Goal: Task Accomplishment & Management: Manage account settings

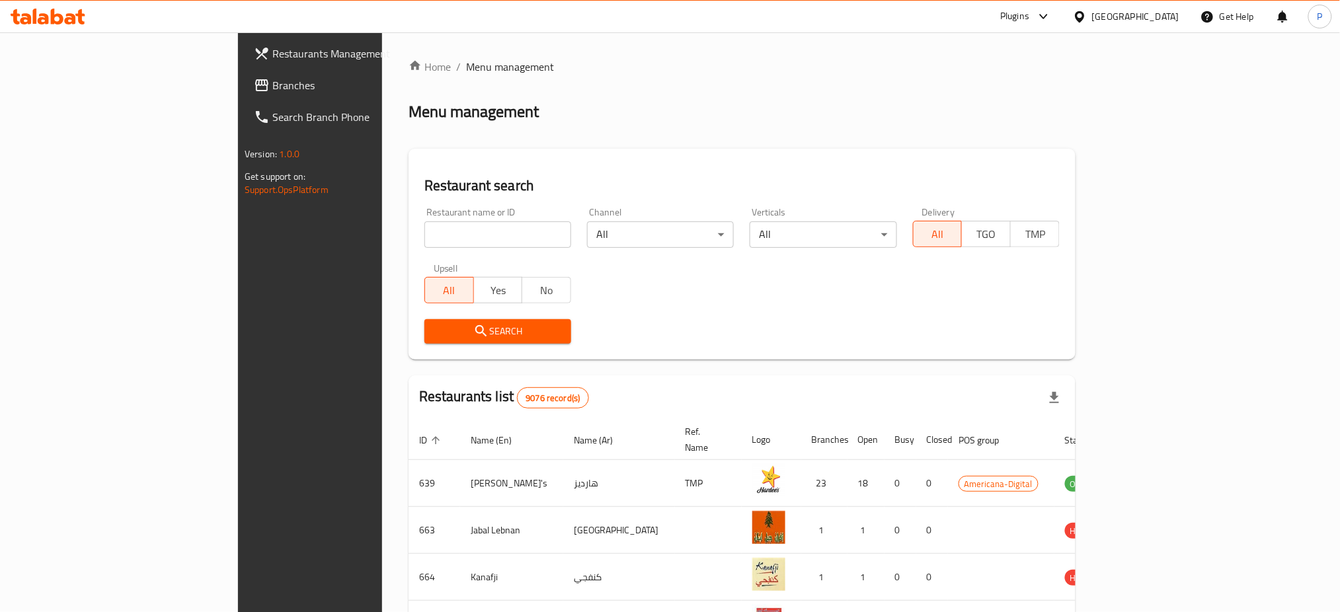
click at [424, 239] on input "search" at bounding box center [497, 234] width 147 height 26
paste input "FWTSHYLY RESTAURANT"
type input "FWTSHYLY RESTAURANT"
click button "Search" at bounding box center [497, 331] width 147 height 24
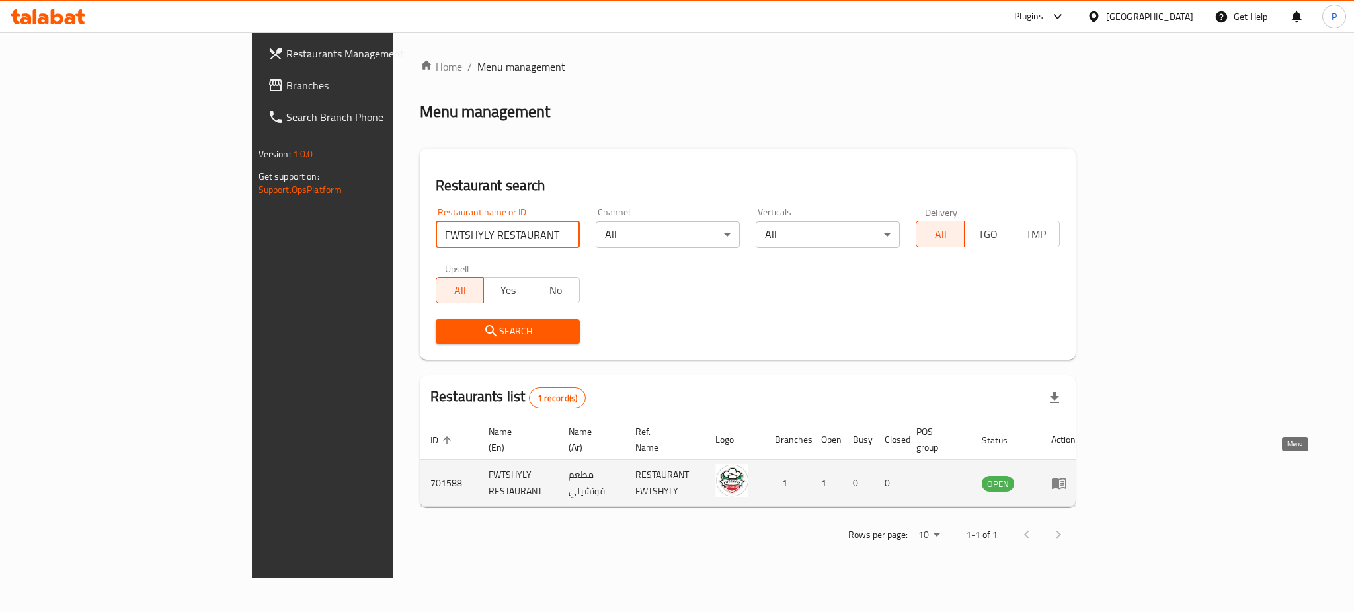
click at [1067, 475] on icon "enhanced table" at bounding box center [1059, 483] width 16 height 16
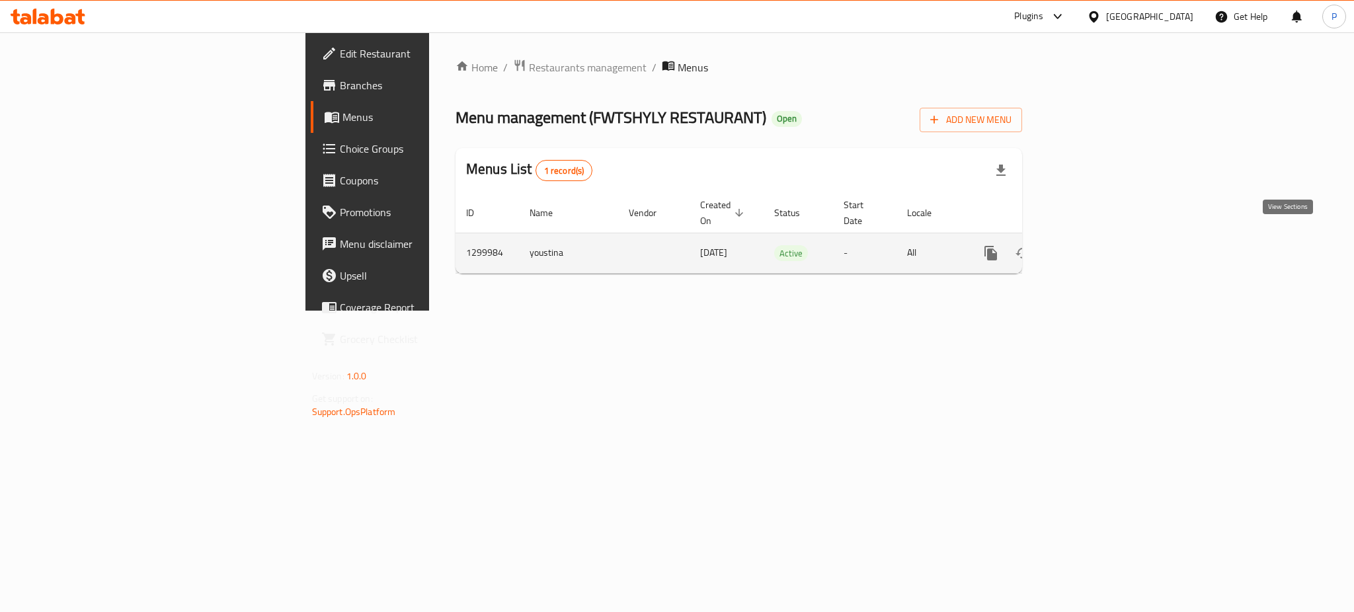
click at [1094, 247] on icon "enhanced table" at bounding box center [1086, 253] width 16 height 16
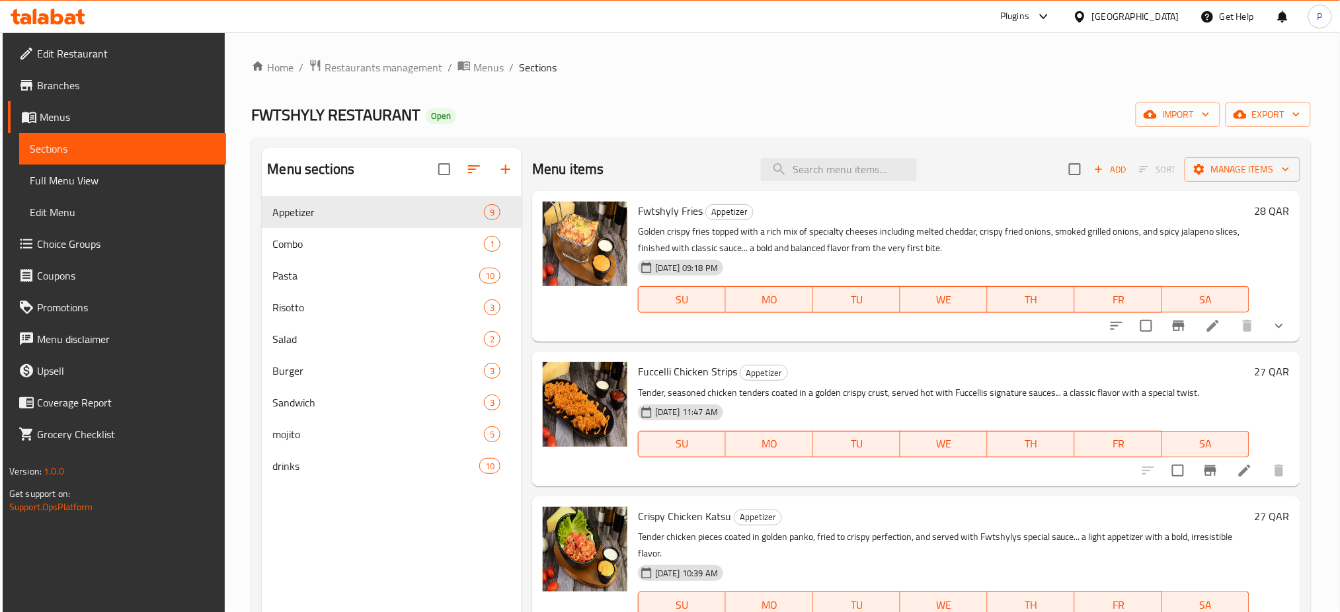
click at [580, 128] on div "Home / Restaurants management / Menus / Sections FWTSHYLY RESTAURANT Open impor…" at bounding box center [780, 415] width 1059 height 712
click at [1181, 120] on span "import" at bounding box center [1177, 114] width 63 height 17
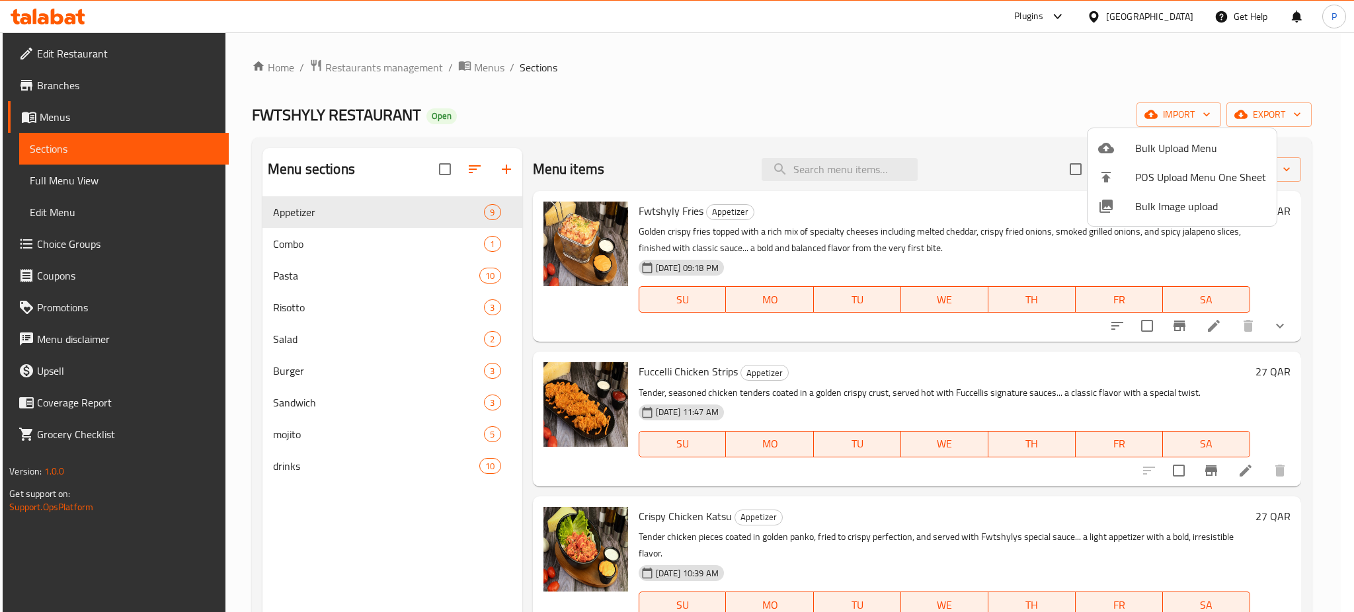
click at [1164, 216] on li "Bulk Image upload" at bounding box center [1181, 206] width 189 height 29
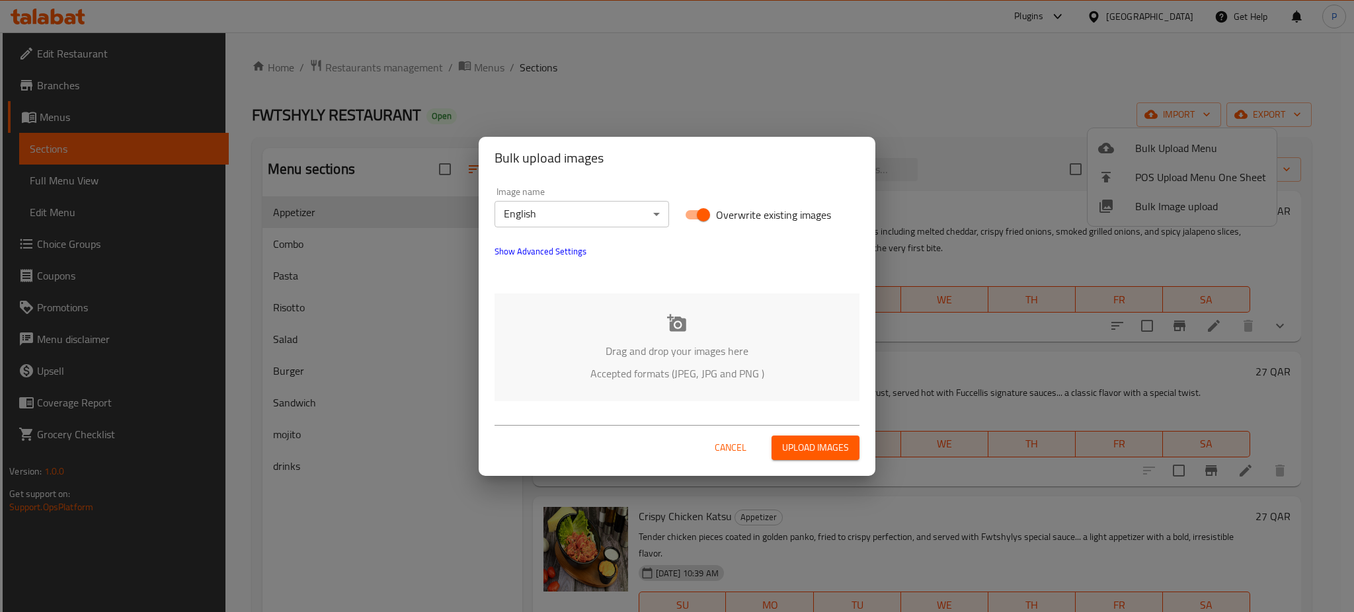
click at [606, 219] on body "​ Plugins [GEOGRAPHIC_DATA] Get Help P Edit Restaurant Branches Menus Sections …" at bounding box center [677, 322] width 1354 height 580
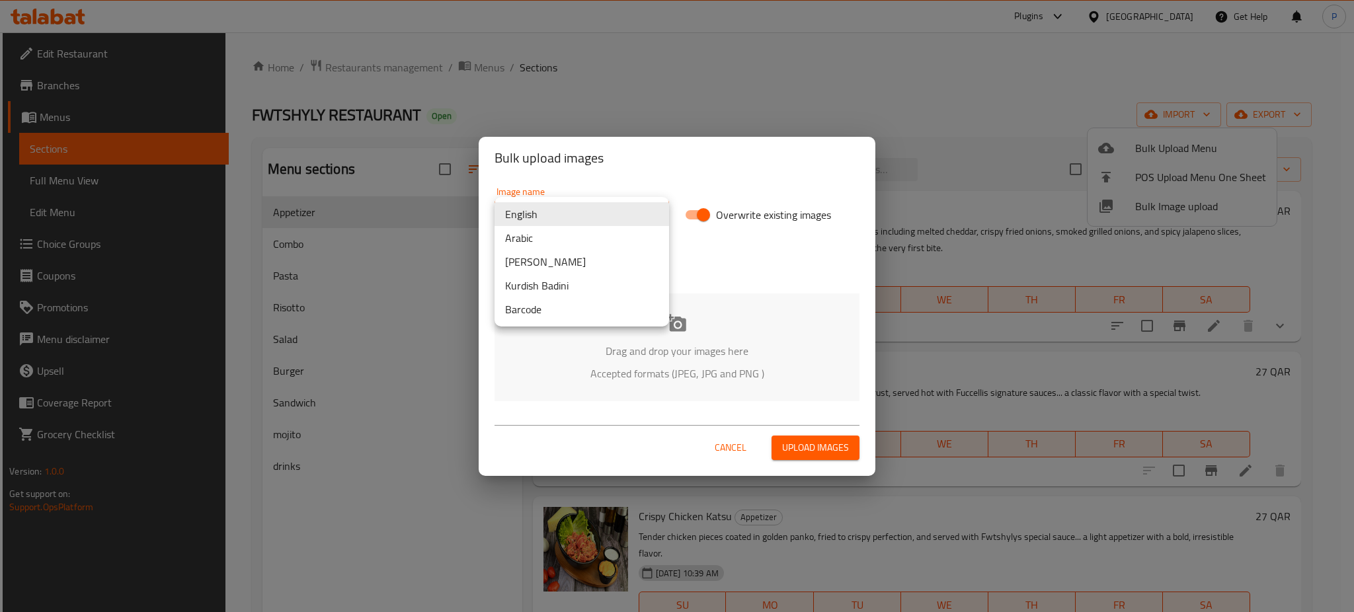
click at [556, 229] on li "Arabic" at bounding box center [581, 238] width 174 height 24
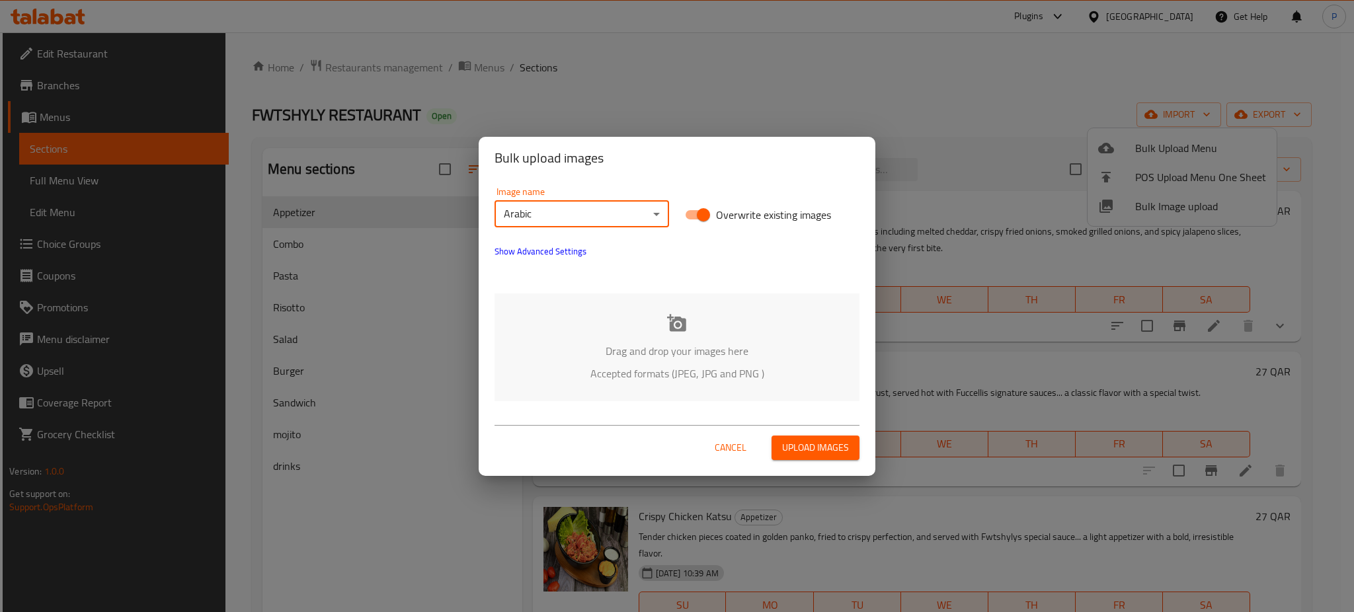
click at [686, 329] on icon at bounding box center [677, 323] width 20 height 20
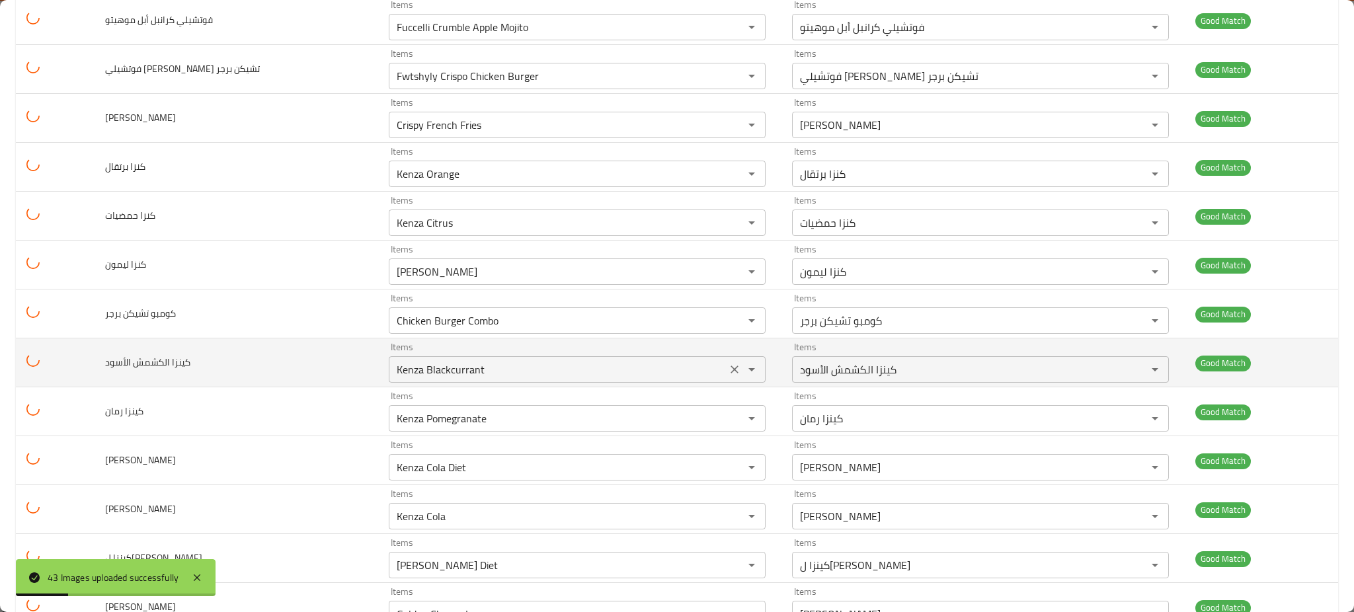
scroll to position [1721, 0]
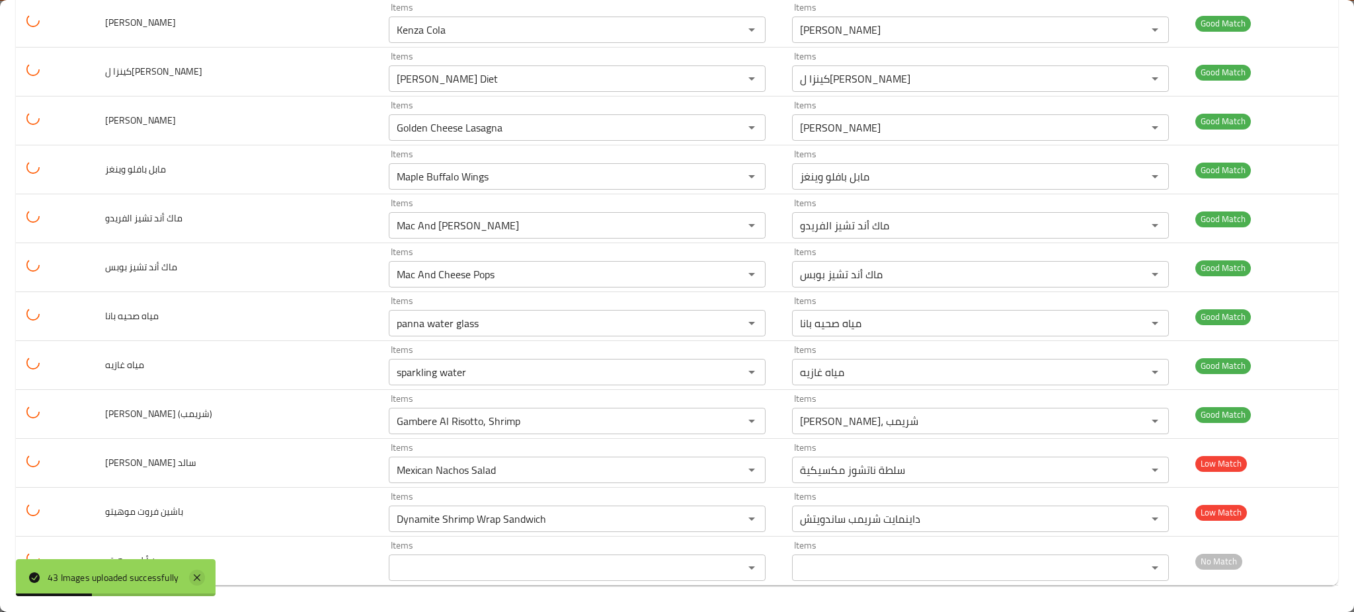
click at [198, 582] on icon at bounding box center [197, 578] width 16 height 16
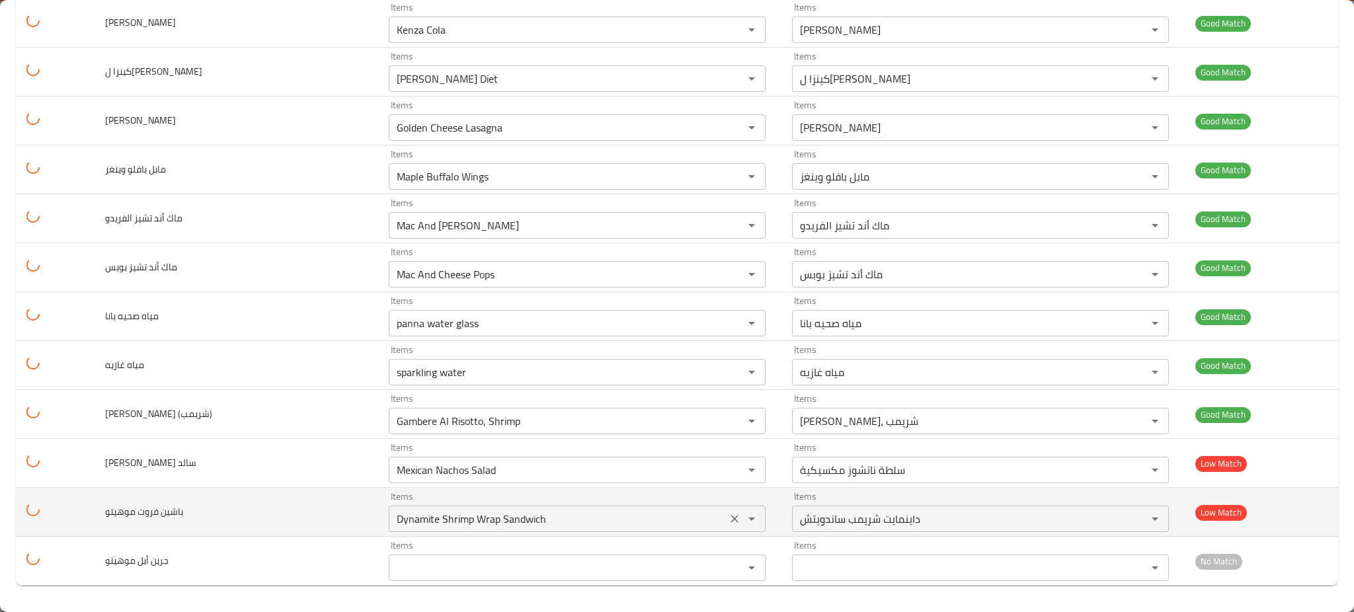
click at [393, 517] on موهيتو "Dynamite Shrimp Wrap Sandwich" at bounding box center [558, 519] width 330 height 19
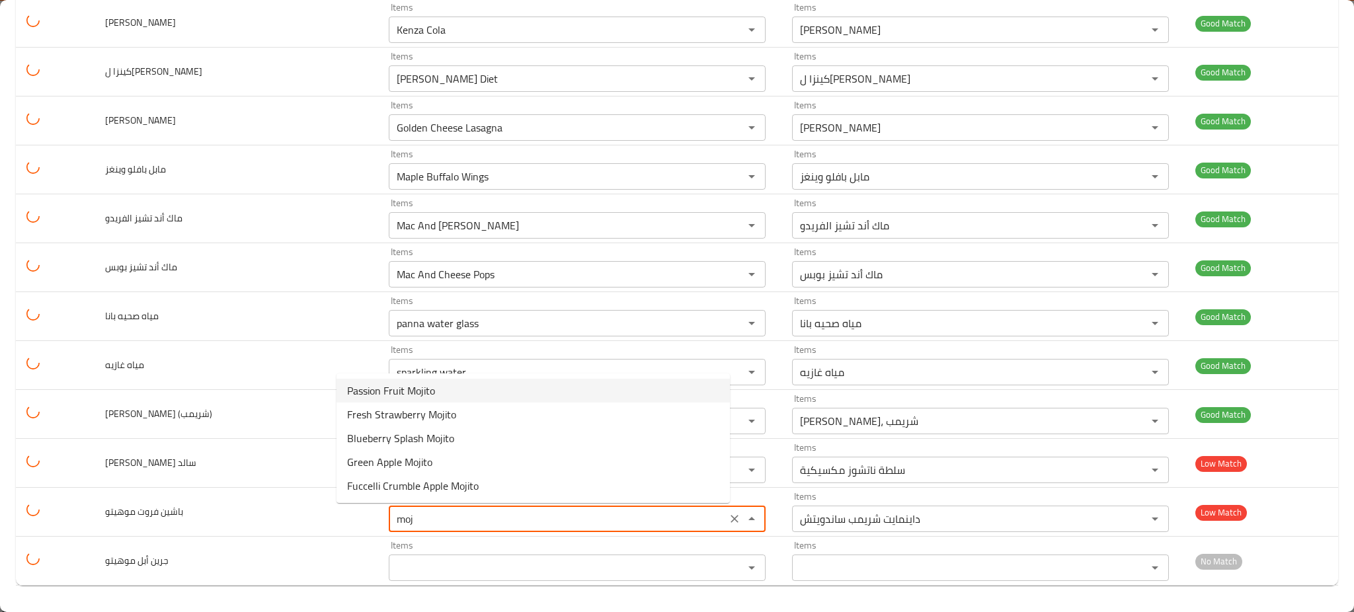
click at [388, 387] on span "Passion Fruit Mojito" at bounding box center [391, 391] width 88 height 16
type موهيتو "Passion Fruit Mojito"
type موهيتو-ar "موهيتو فاكهة العاطفة"
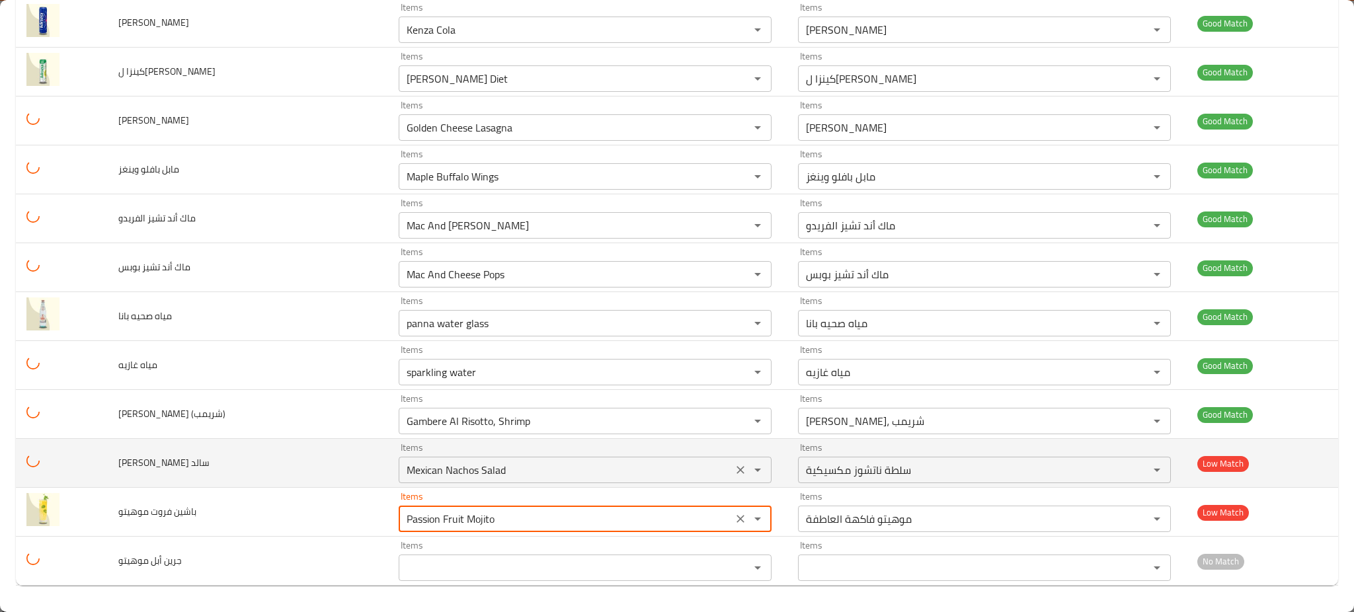
type موهيتو "Passion Fruit Mojito"
click at [403, 472] on سالد "Mexican Nachos Salad" at bounding box center [566, 470] width 326 height 19
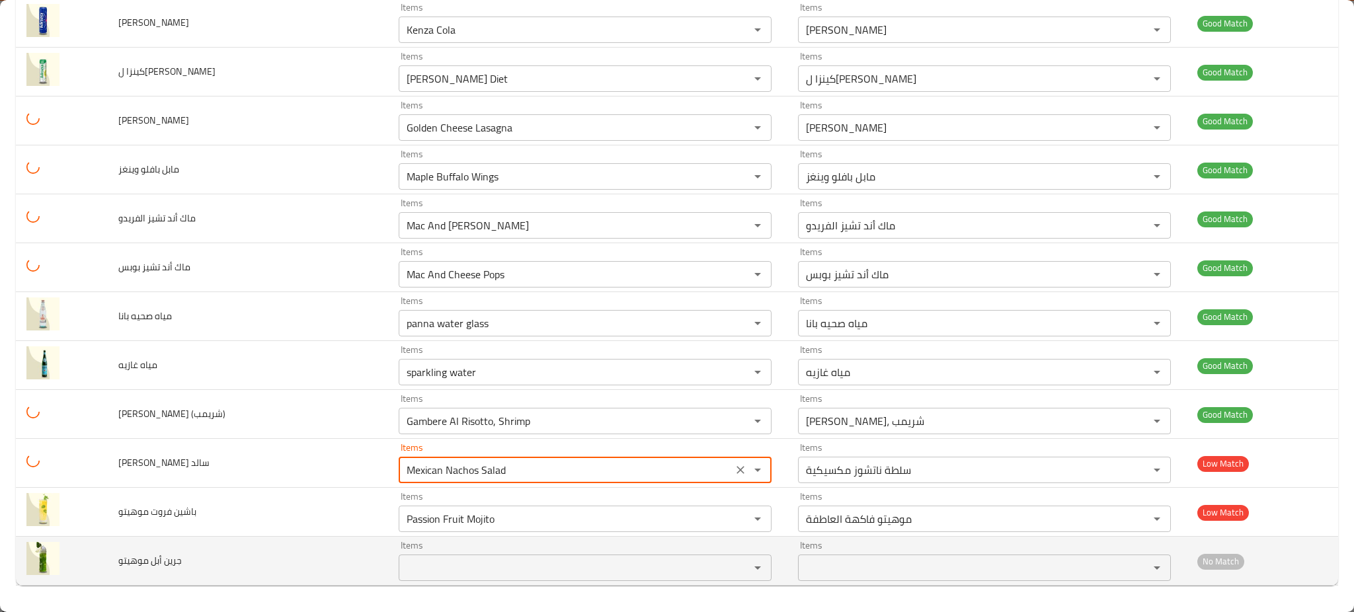
click at [403, 561] on موهيتو "Items" at bounding box center [566, 567] width 326 height 19
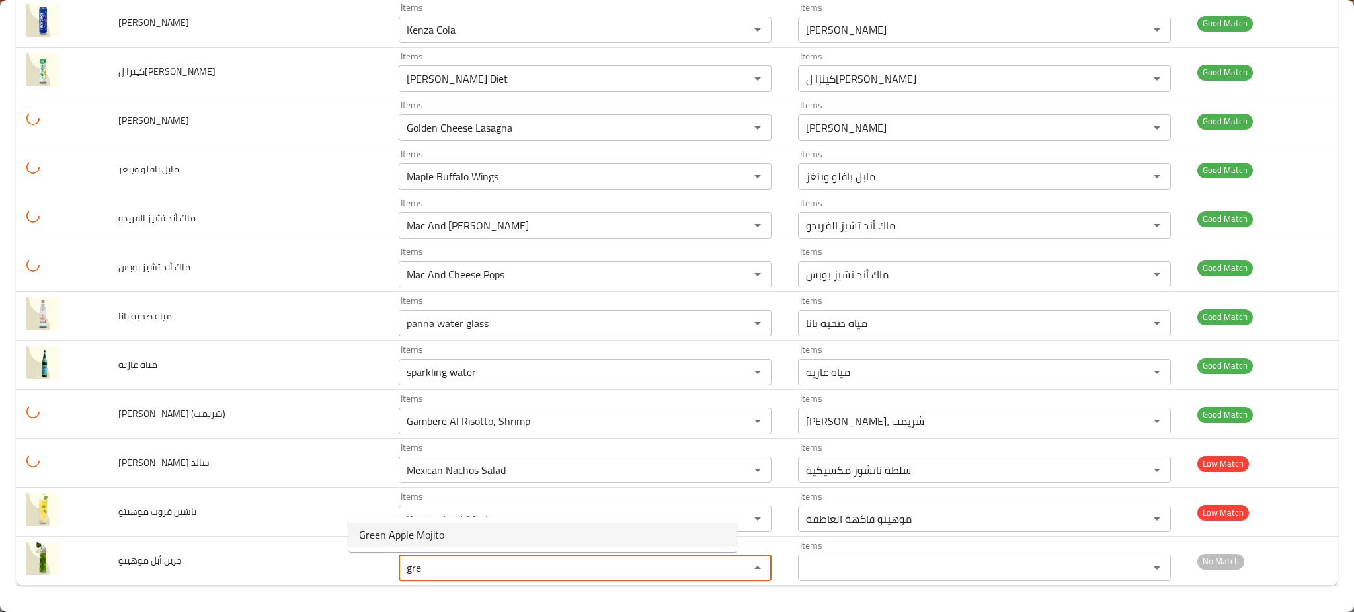
click at [397, 532] on span "Green Apple Mojito" at bounding box center [401, 535] width 85 height 16
type موهيتو "Green Apple Mojito"
type موهيتو-ar "موهيتو تفاح أخضر"
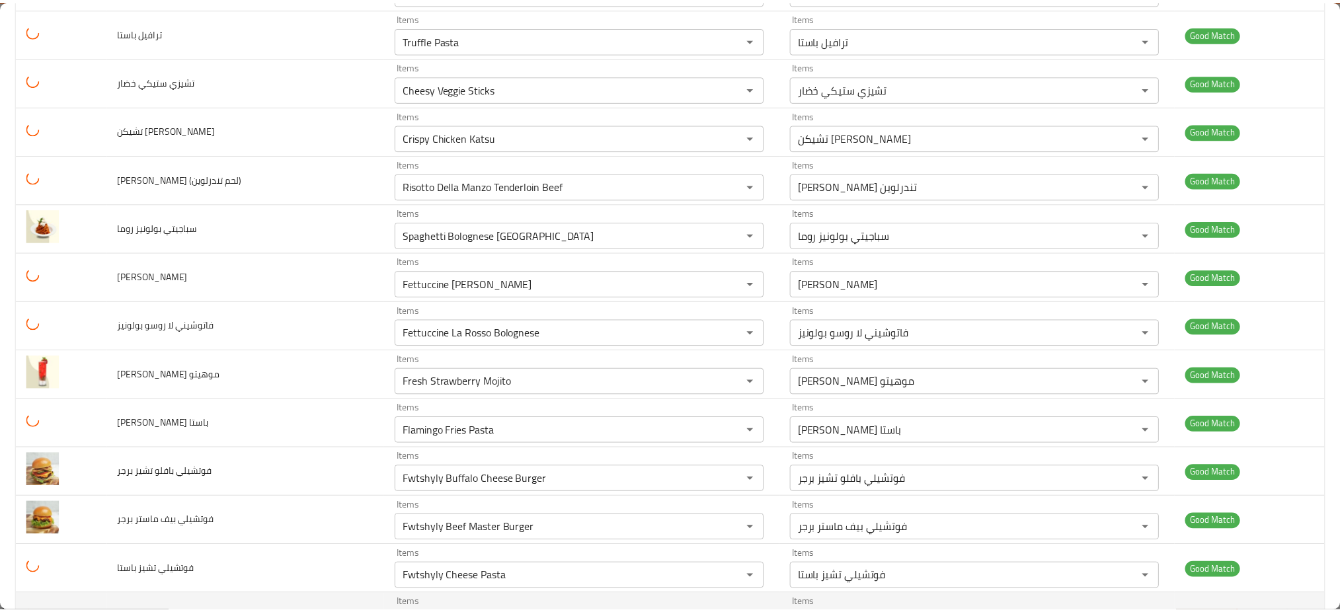
scroll to position [0, 0]
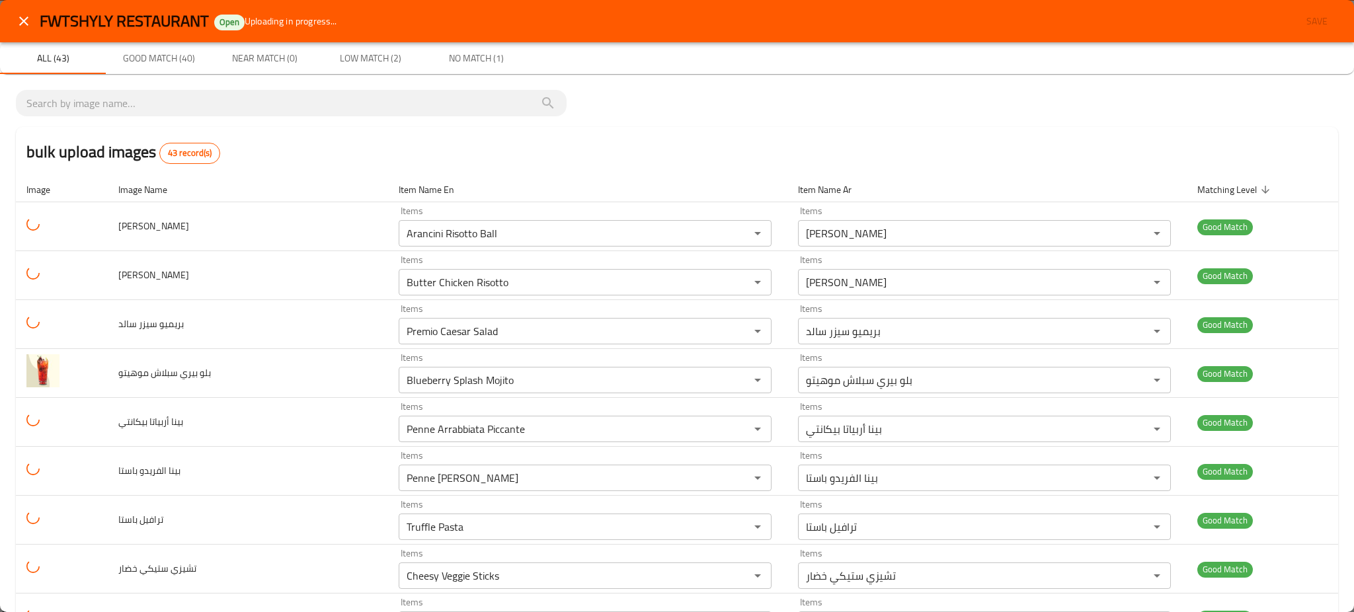
type موهيتو "Green Apple Mojito"
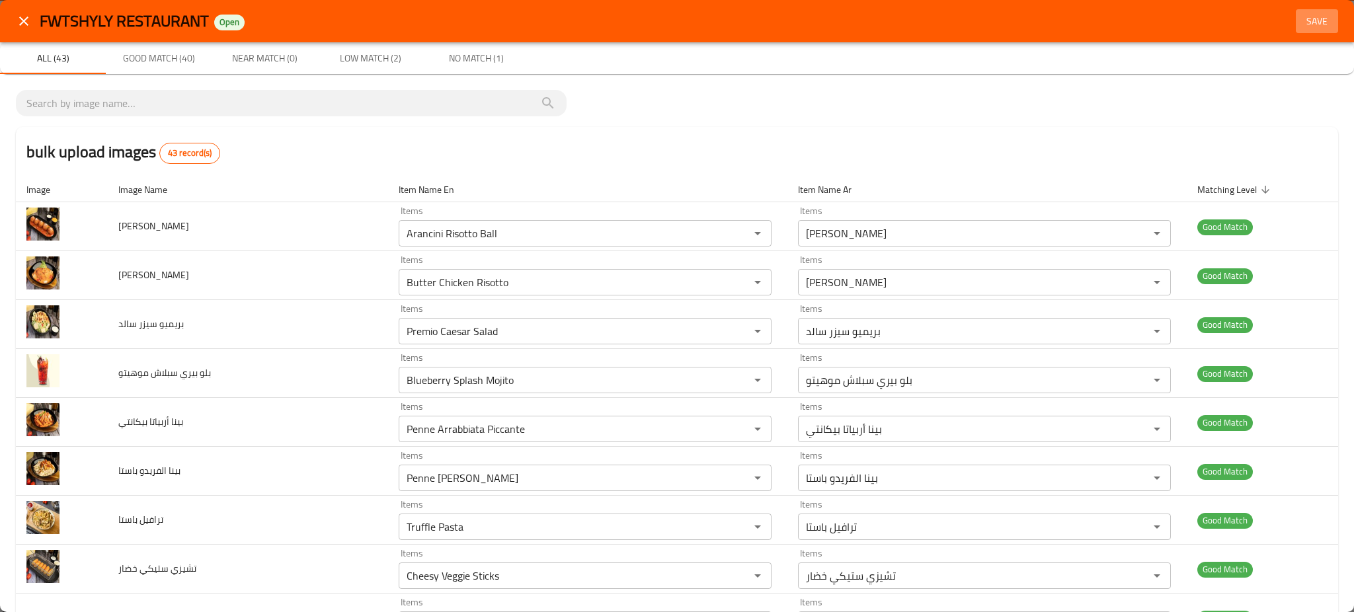
click at [1309, 26] on span "Save" at bounding box center [1317, 21] width 32 height 17
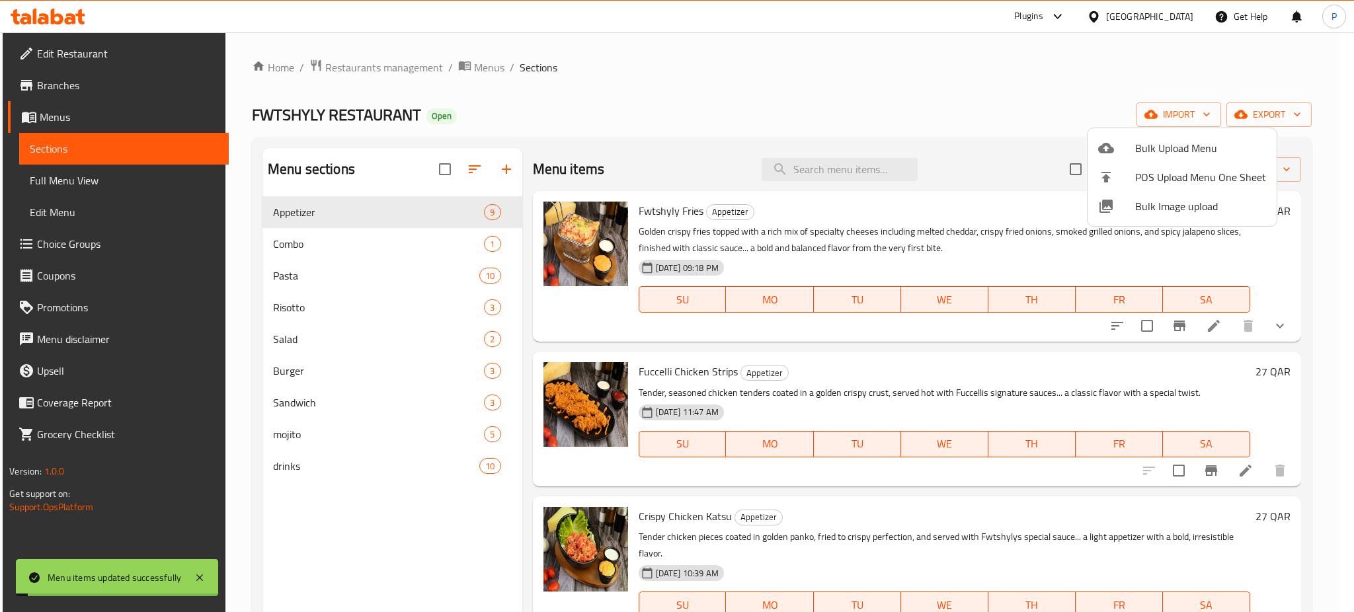
click at [404, 302] on div at bounding box center [677, 306] width 1354 height 612
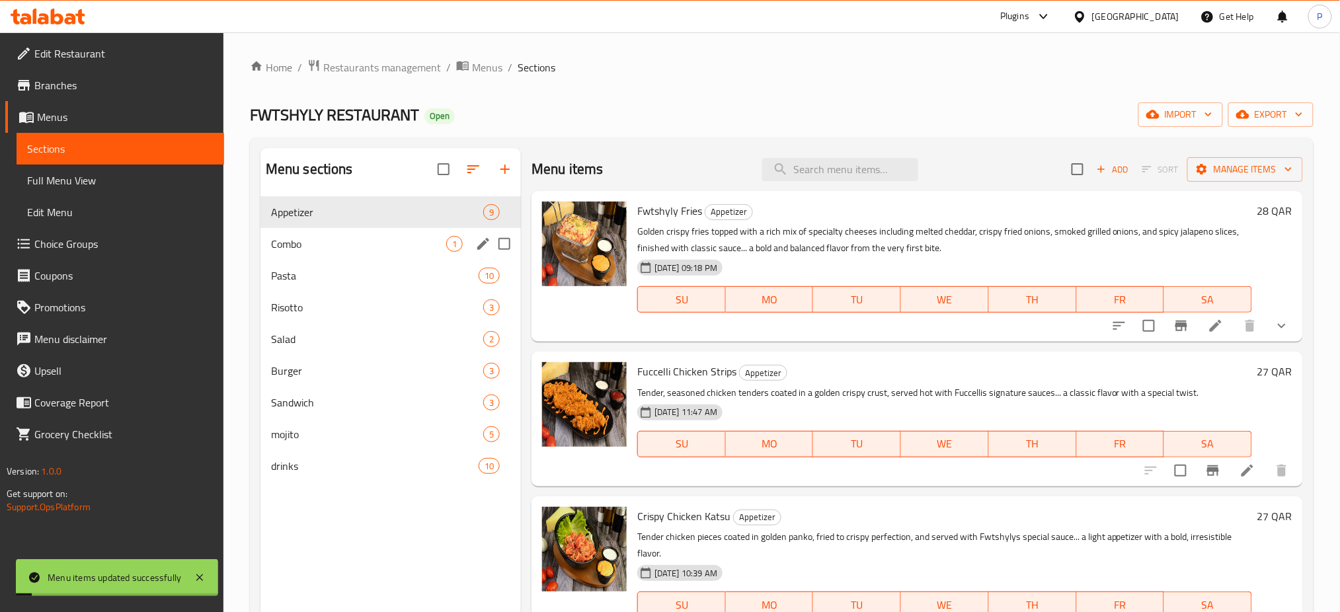
click at [428, 256] on div "Combo 1" at bounding box center [390, 244] width 260 height 32
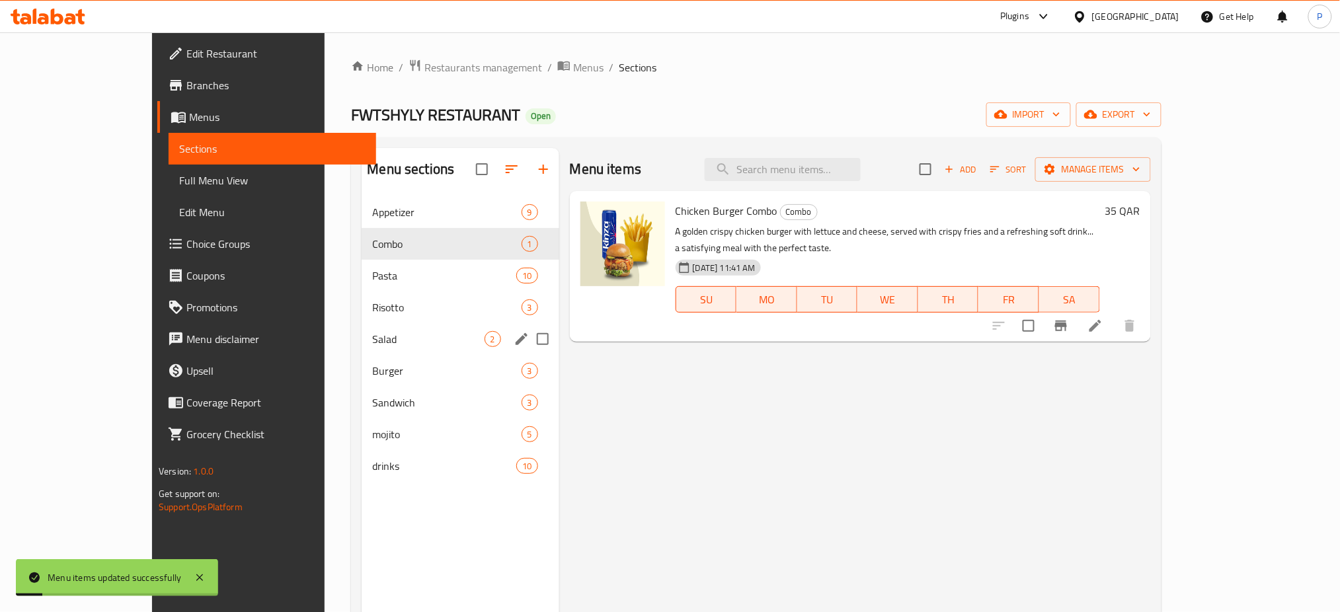
click at [406, 346] on span "Salad" at bounding box center [428, 339] width 112 height 16
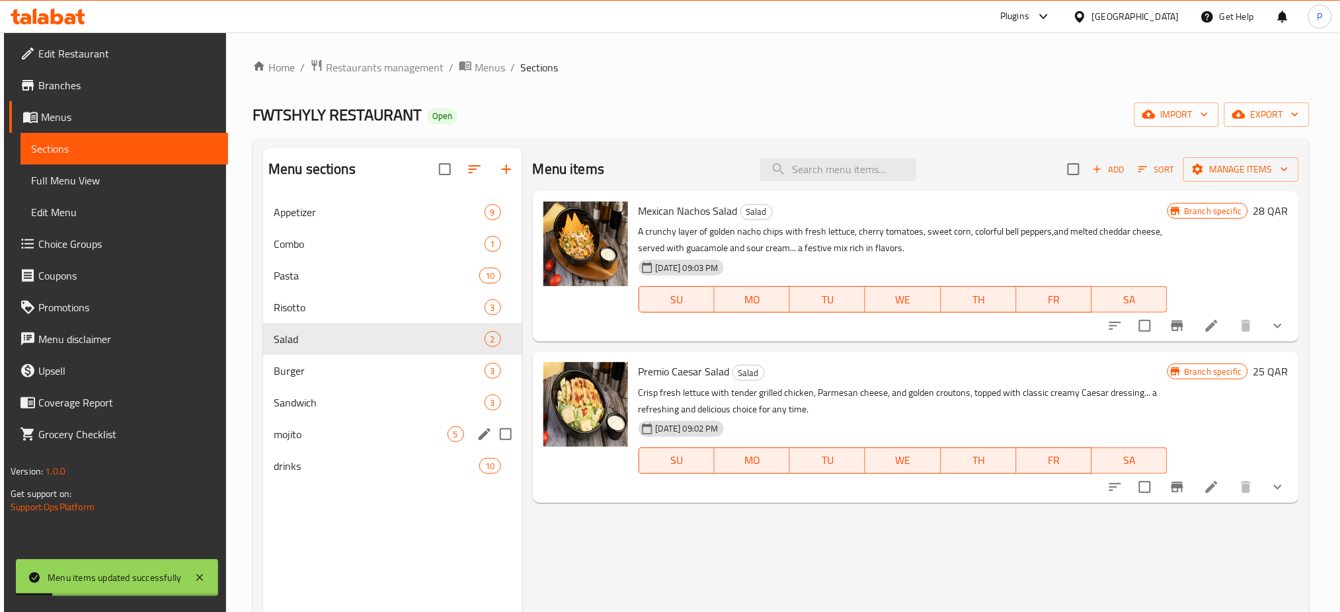
click at [389, 460] on span "drinks" at bounding box center [377, 466] width 206 height 16
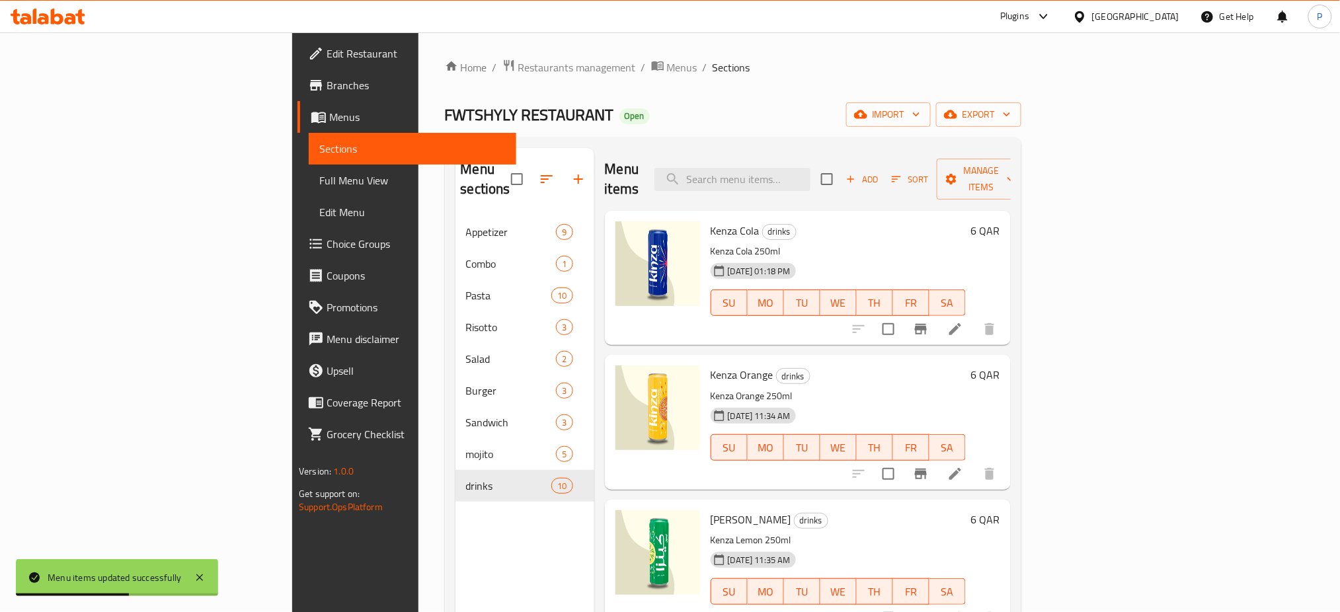
scroll to position [440, 0]
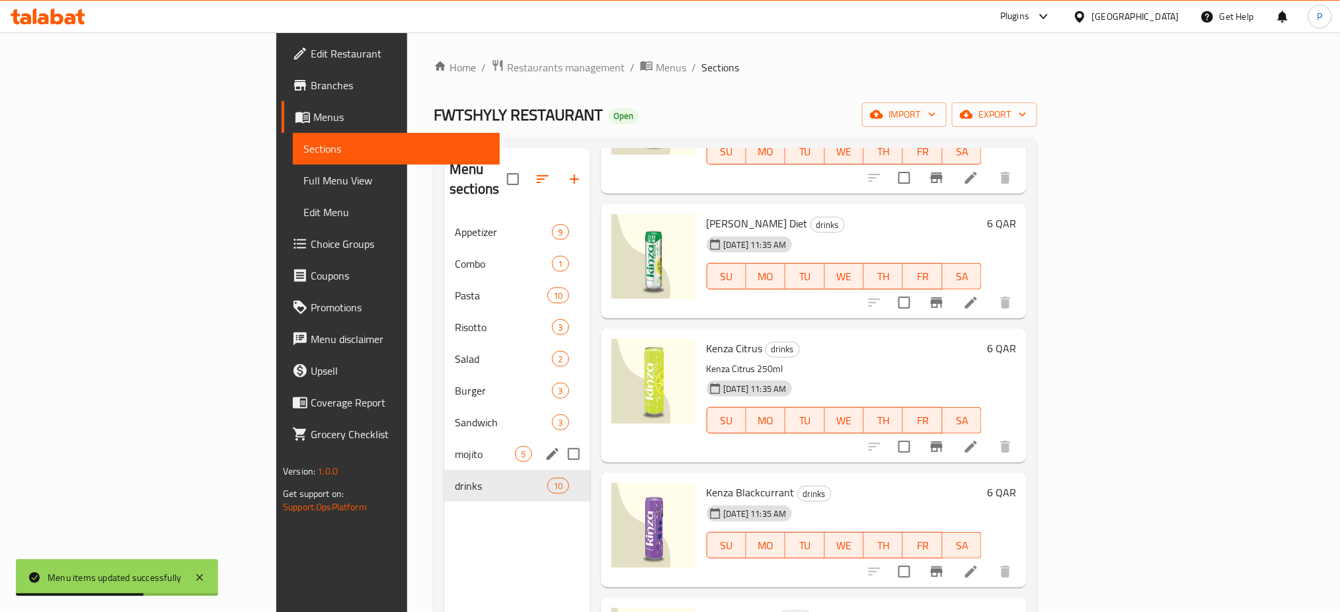
click at [455, 446] on span "mojito" at bounding box center [485, 454] width 60 height 16
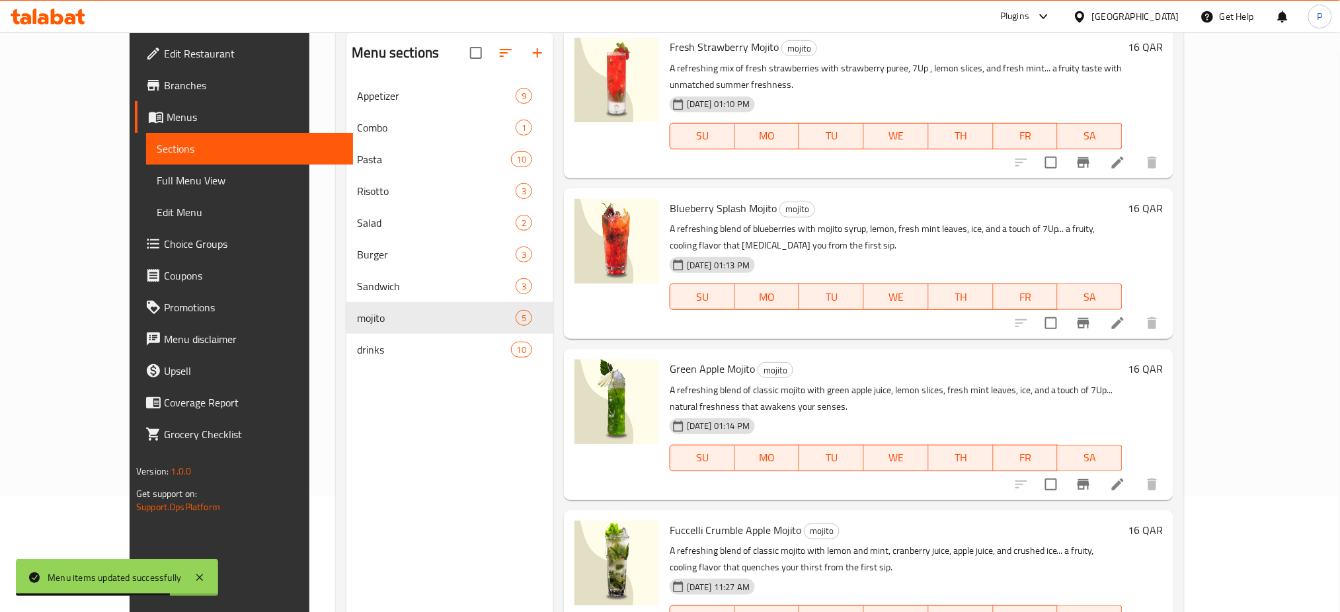
scroll to position [185, 0]
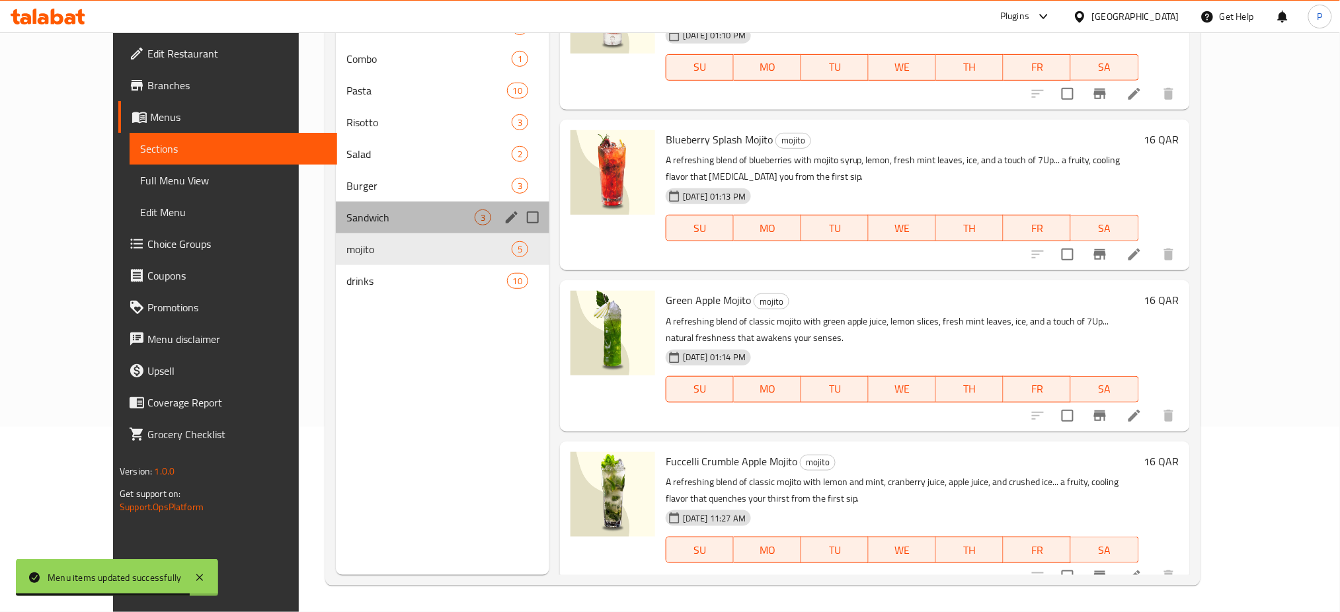
click at [387, 208] on div "Sandwich 3" at bounding box center [442, 218] width 213 height 32
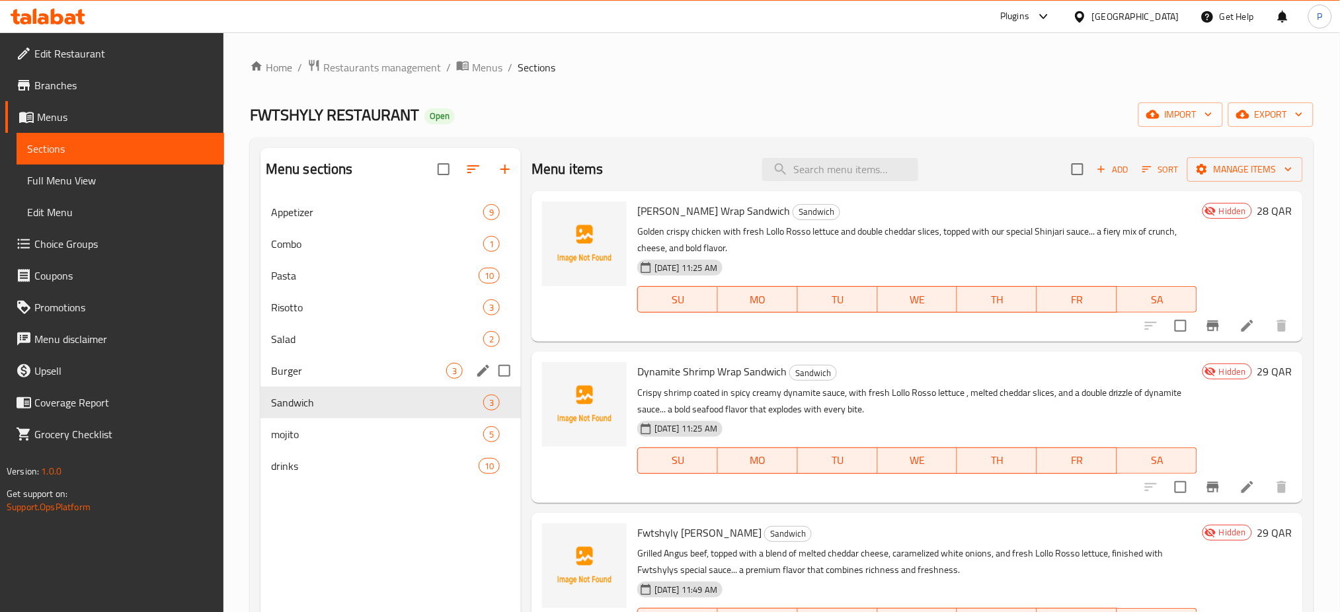
click at [352, 376] on span "Burger" at bounding box center [358, 371] width 175 height 16
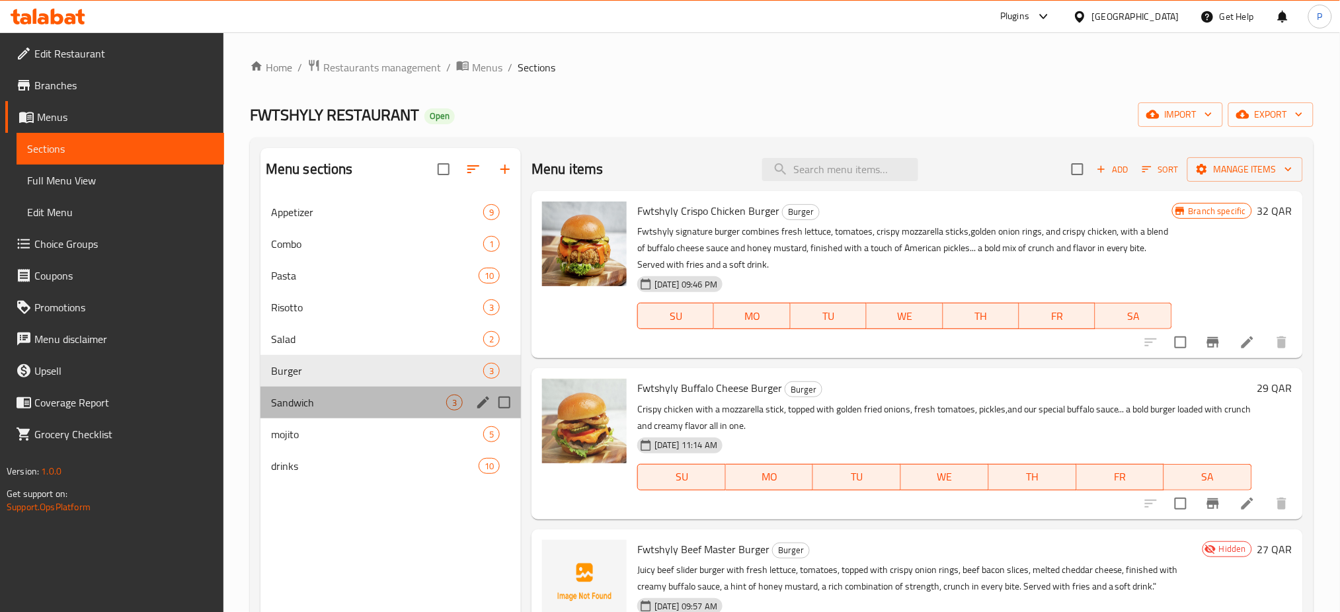
click at [349, 414] on div "Sandwich 3" at bounding box center [390, 403] width 260 height 32
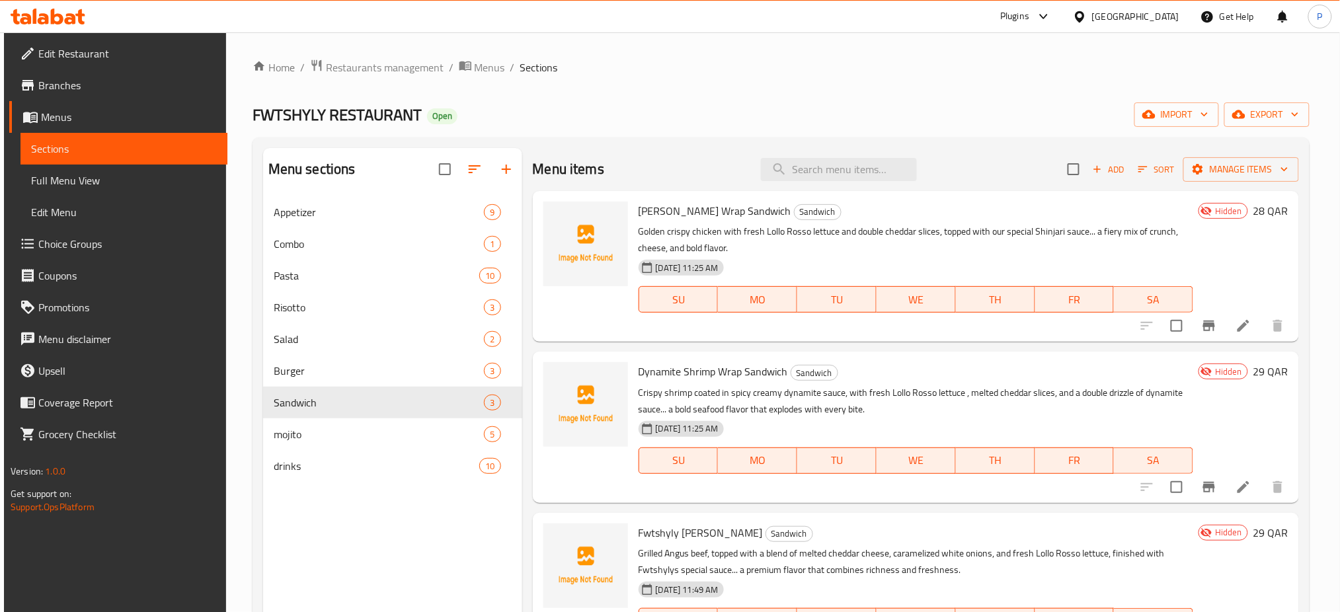
scroll to position [185, 0]
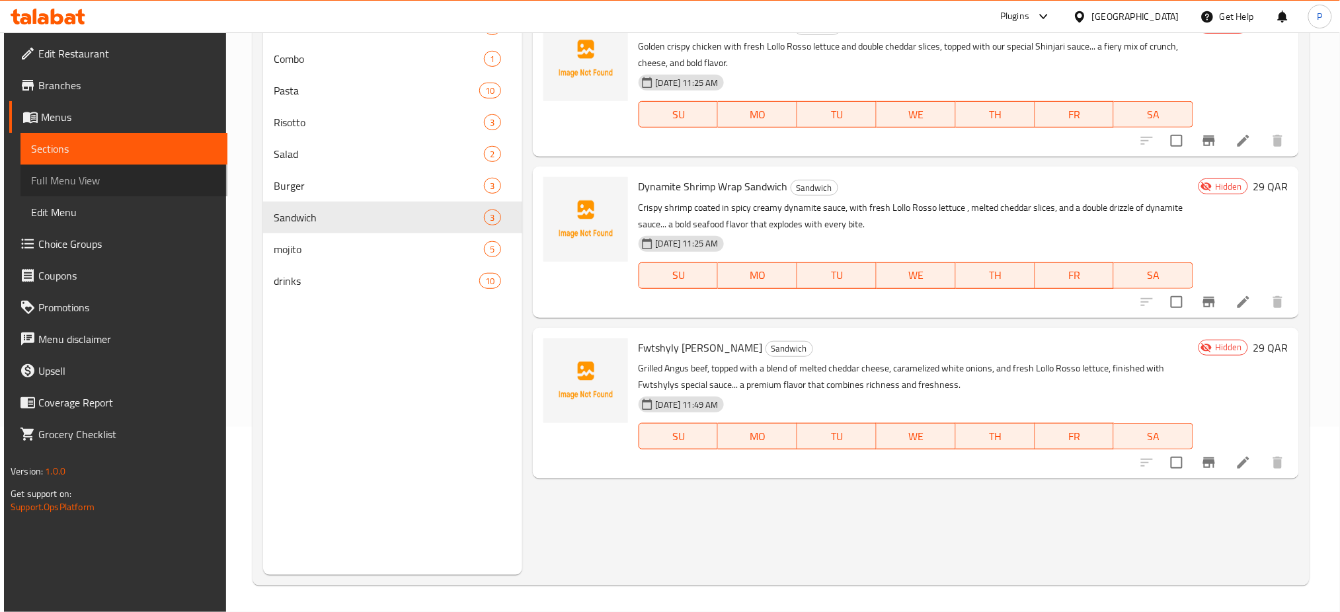
click at [90, 188] on span "Full Menu View" at bounding box center [124, 181] width 186 height 16
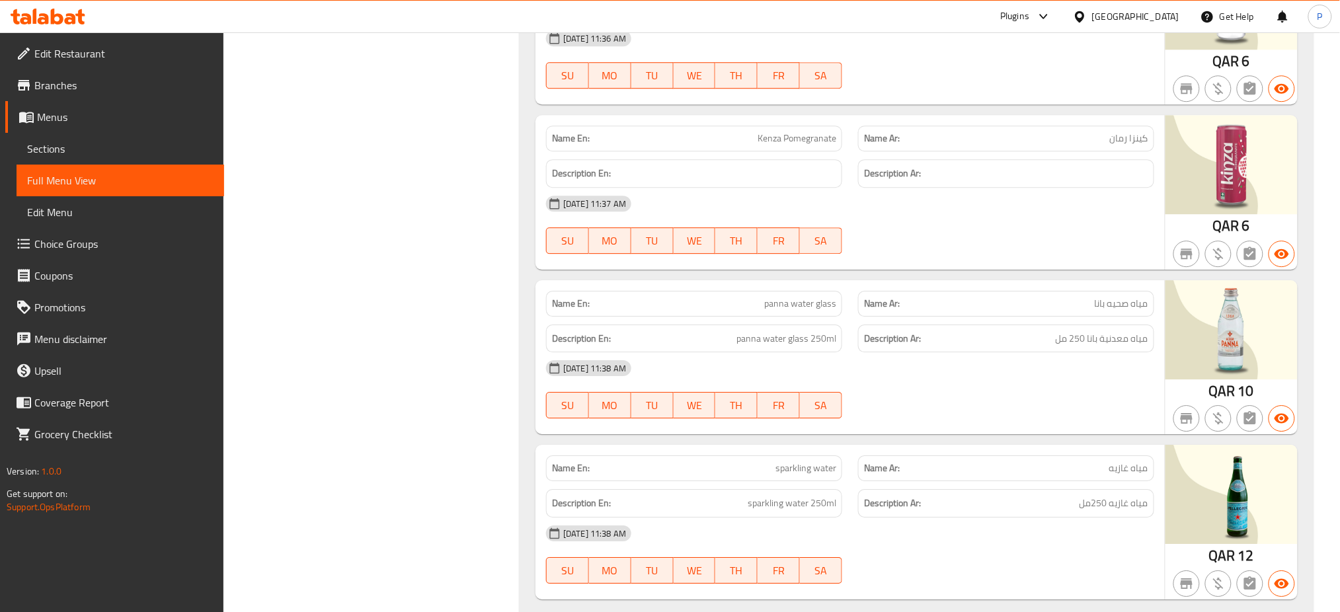
scroll to position [10049, 0]
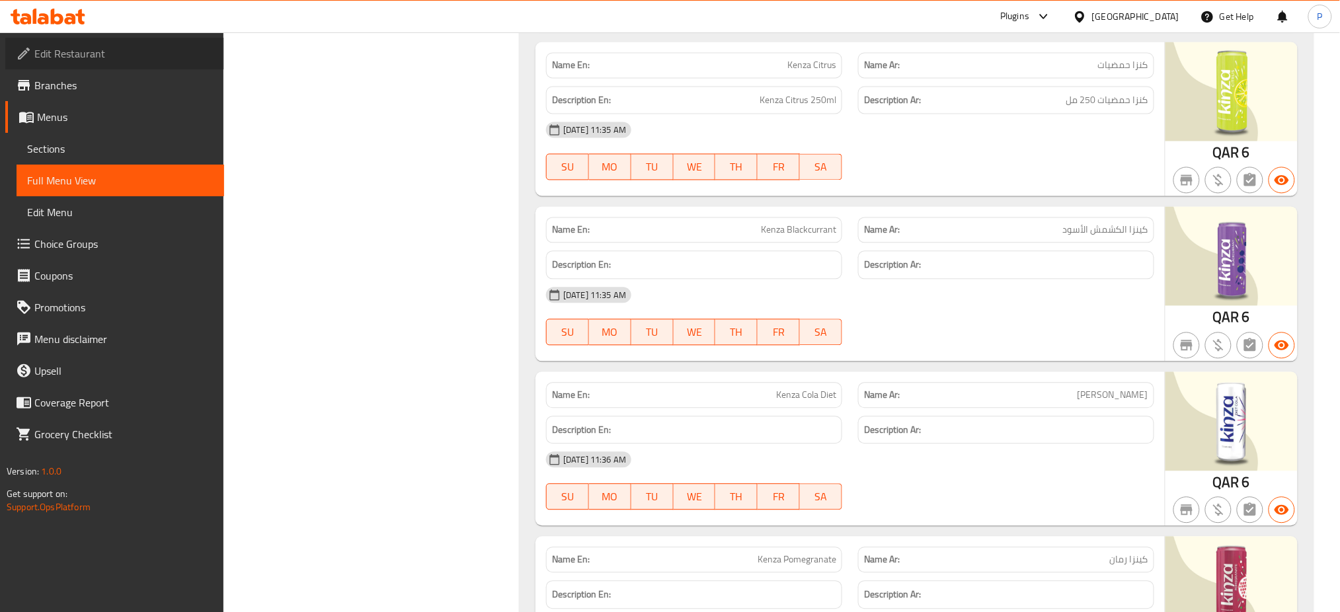
click at [102, 46] on span "Edit Restaurant" at bounding box center [123, 54] width 179 height 16
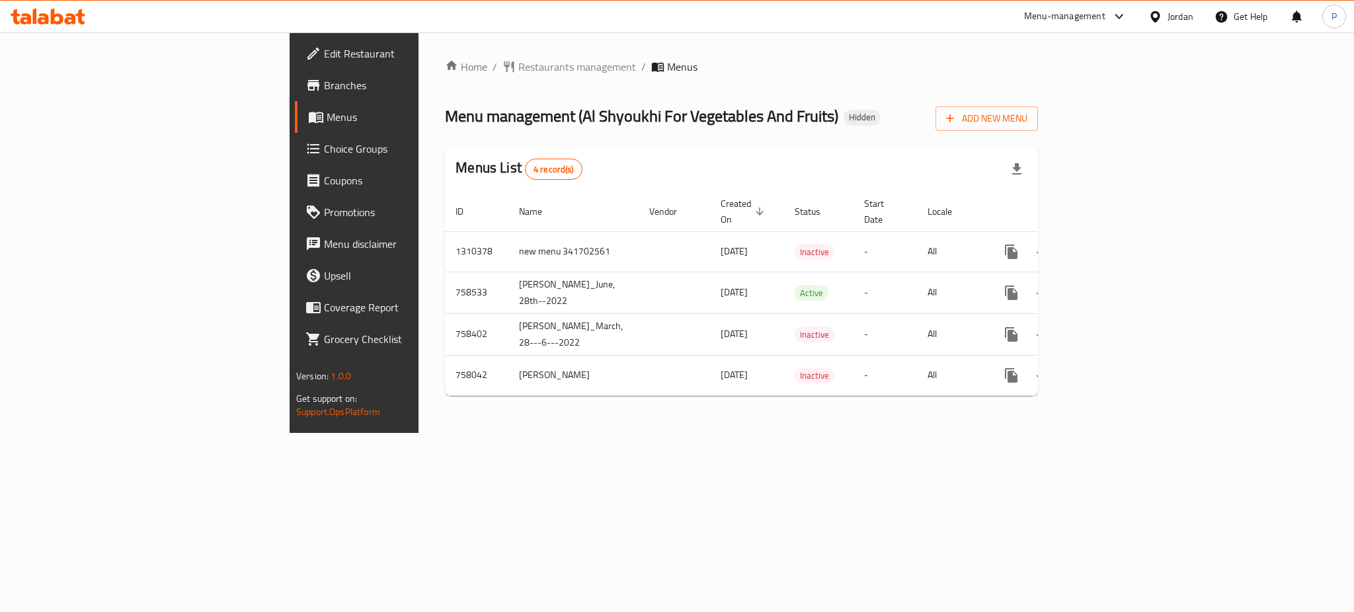
click at [667, 433] on div "Home / Restaurants management / Menus Menu management ( Al Shyoukhi For Vegetab…" at bounding box center [741, 232] width 646 height 401
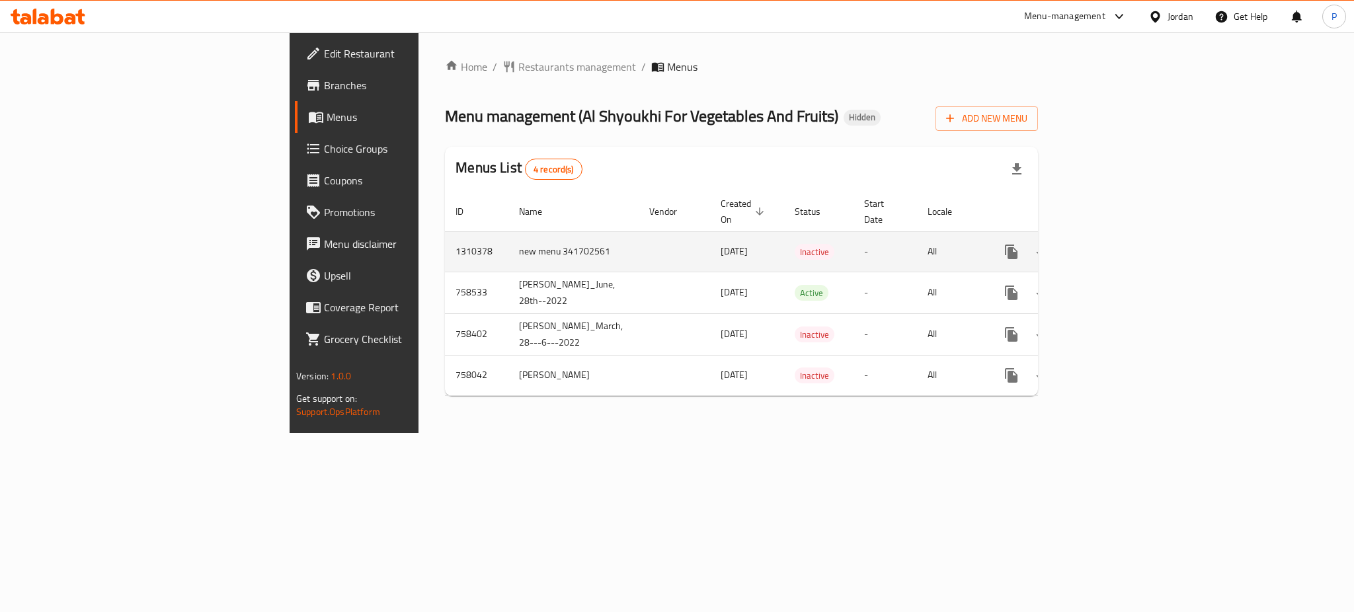
click at [1114, 244] on icon "enhanced table" at bounding box center [1106, 252] width 16 height 16
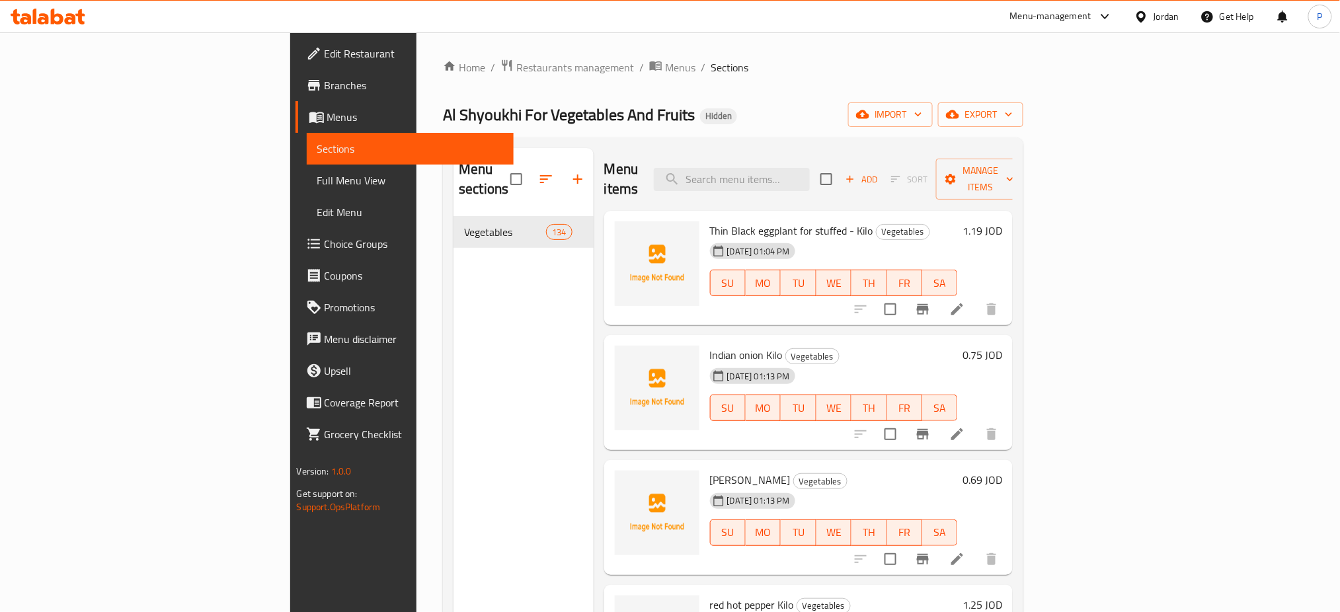
click at [577, 105] on div "Al Shyoukhi For Vegetables And Fruits Hidden import export" at bounding box center [733, 114] width 580 height 24
click at [922, 120] on span "import" at bounding box center [890, 114] width 63 height 17
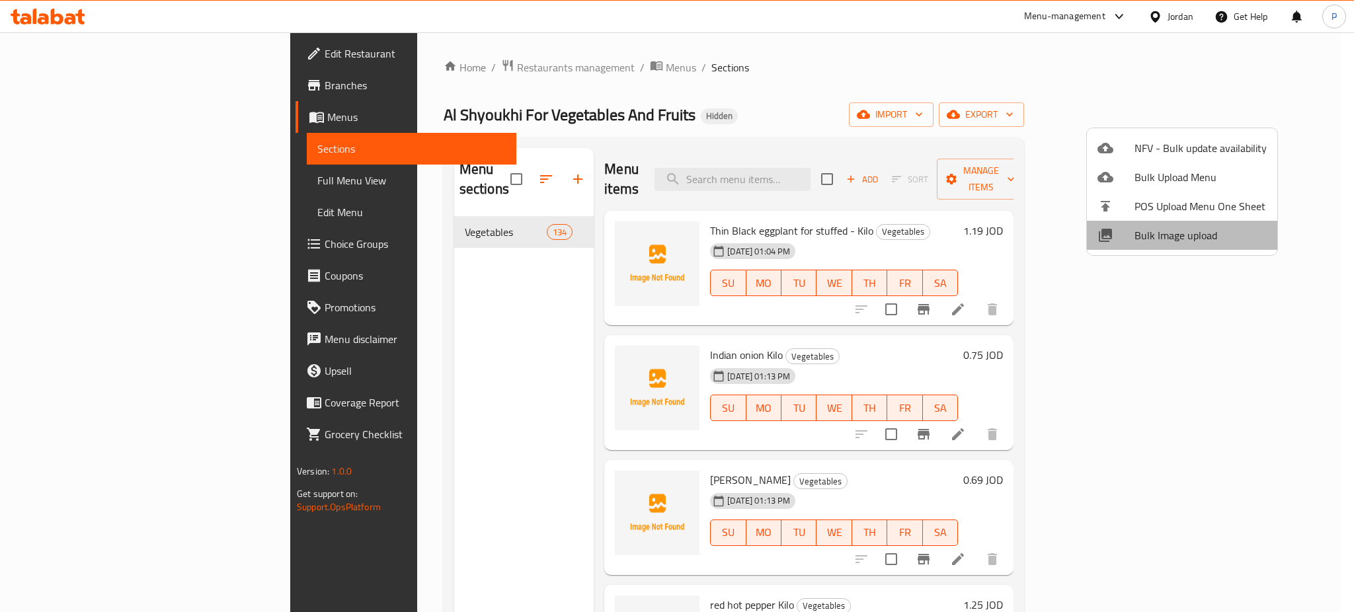
click at [1198, 232] on span "Bulk Image upload" at bounding box center [1200, 235] width 132 height 16
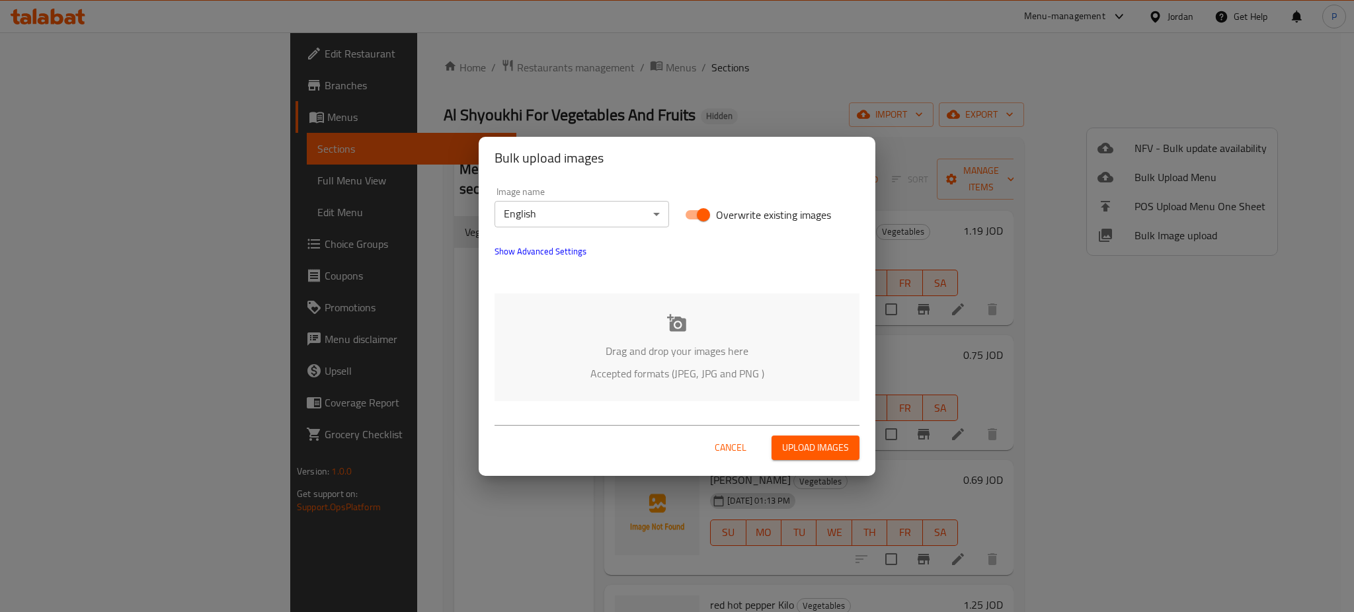
click at [605, 220] on body "​ Menu-management Jordan Get Help P Edit Restaurant Branches Menus Sections Ful…" at bounding box center [677, 322] width 1354 height 580
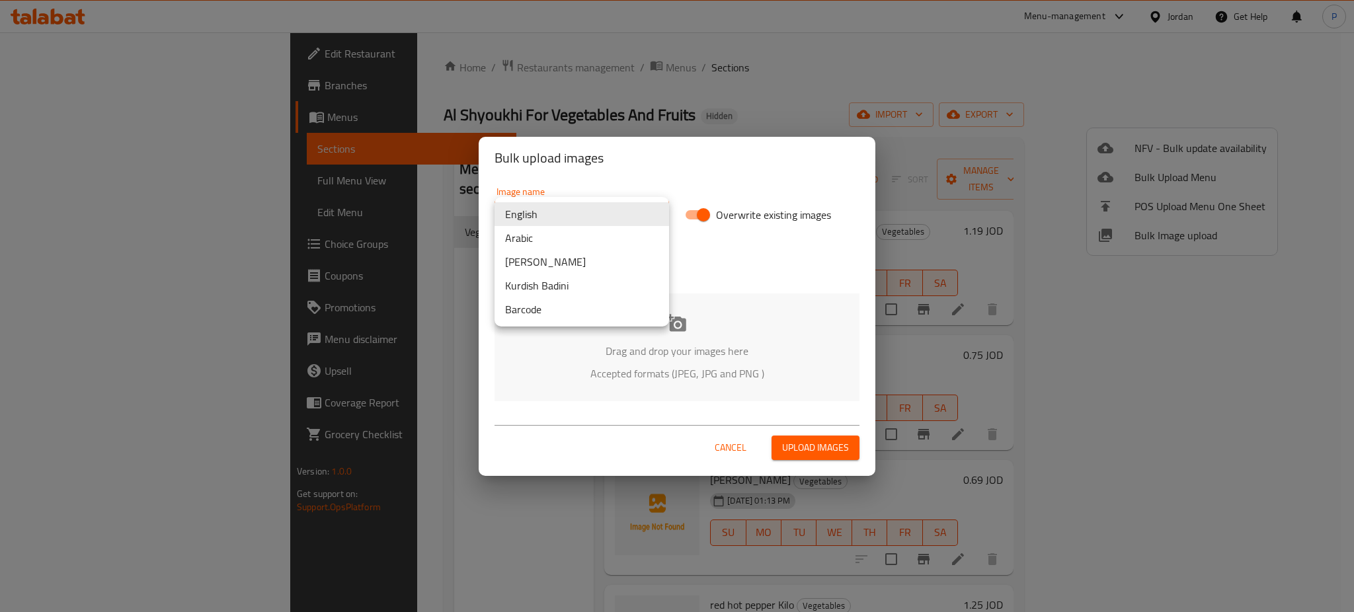
click at [561, 233] on li "Arabic" at bounding box center [581, 238] width 174 height 24
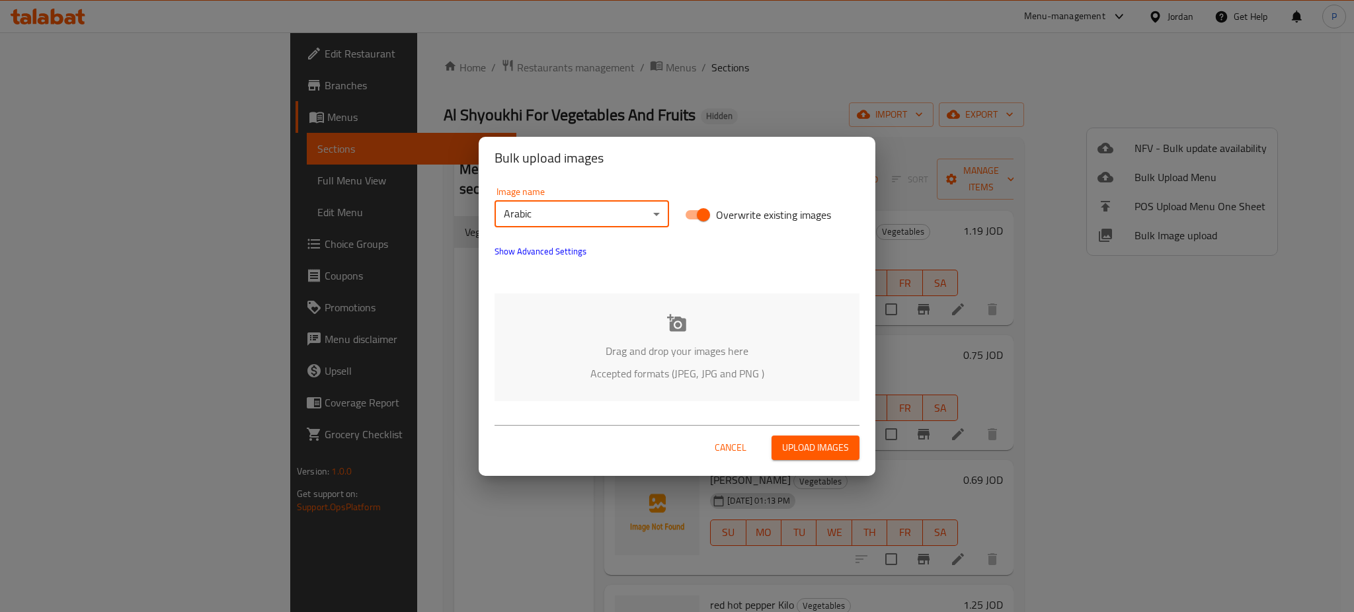
click at [650, 328] on div "Drag and drop your images here Accepted formats (JPEG, JPG and PNG )" at bounding box center [676, 347] width 365 height 108
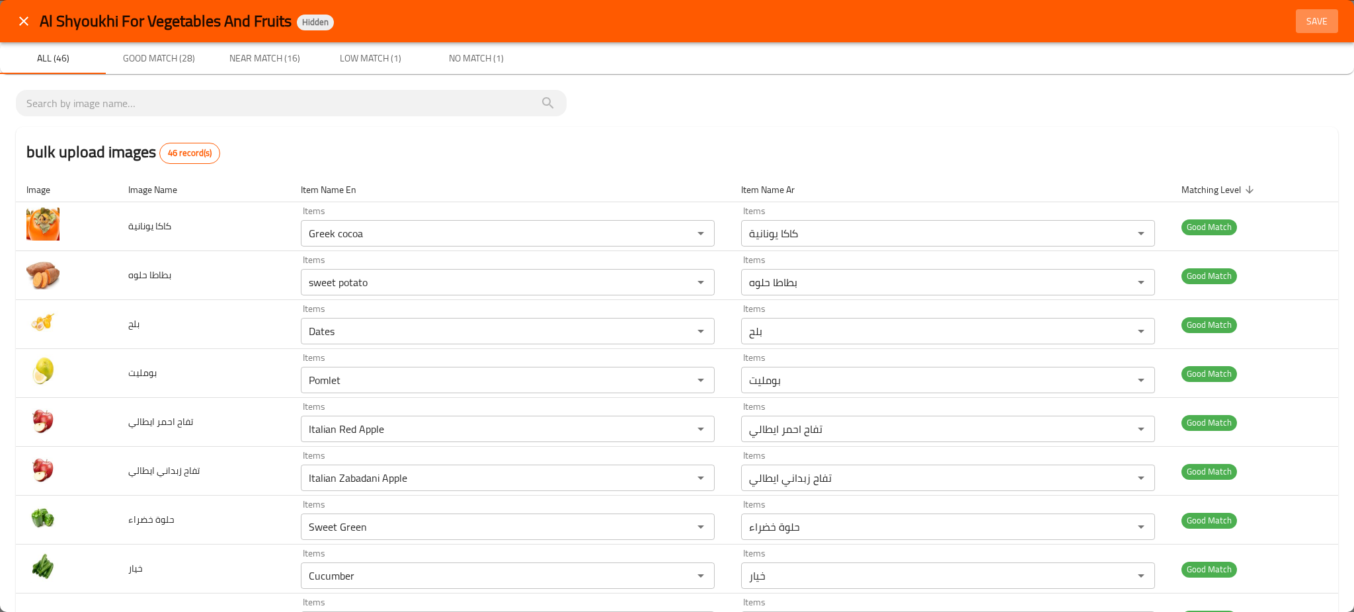
click at [1312, 10] on button "Save" at bounding box center [1316, 21] width 42 height 24
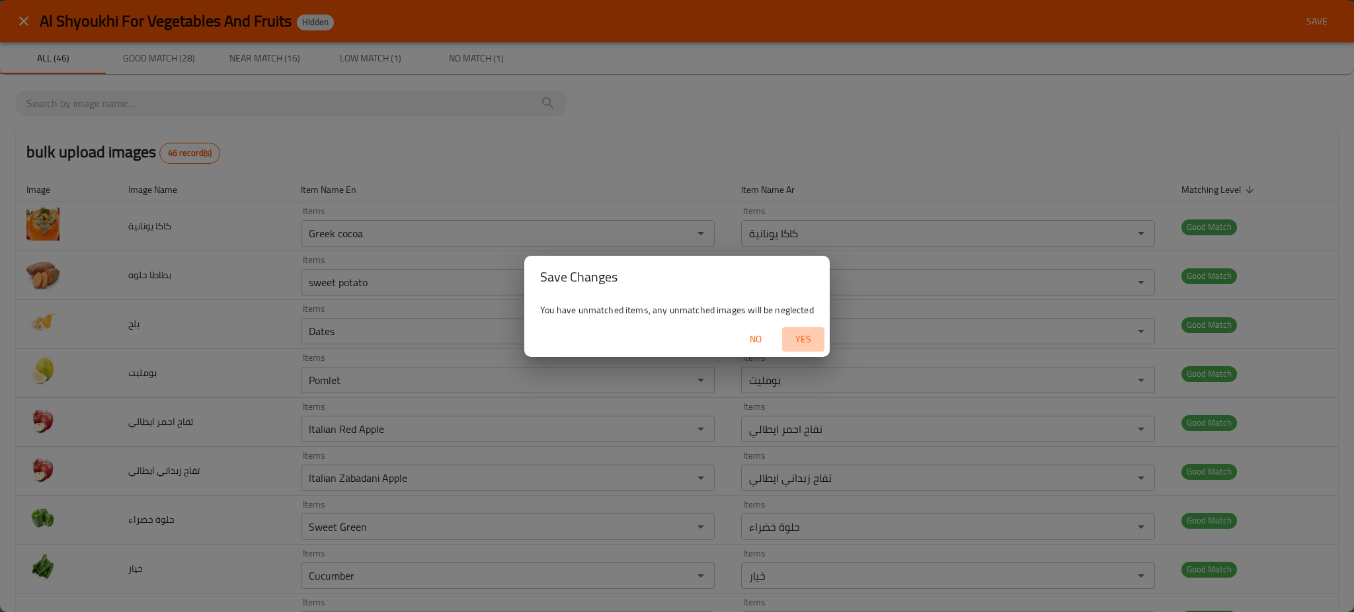
click at [800, 336] on span "Yes" at bounding box center [803, 339] width 32 height 17
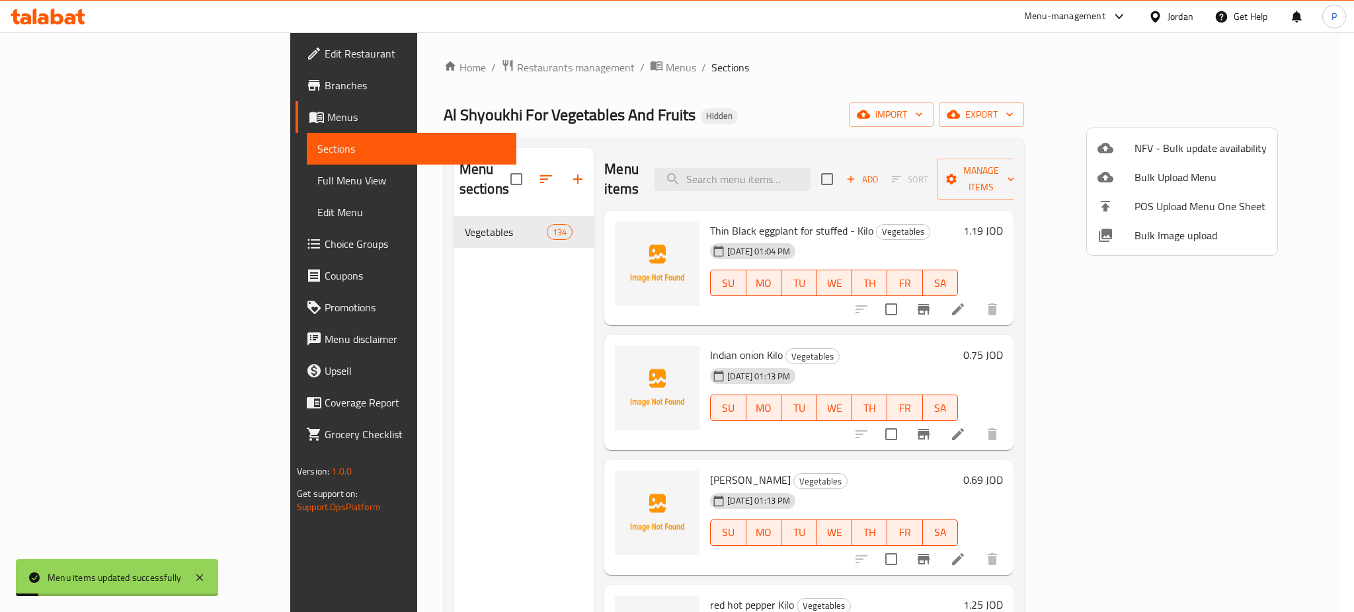
click at [77, 188] on div at bounding box center [677, 306] width 1354 height 612
click at [317, 176] on span "Full Menu View" at bounding box center [411, 181] width 188 height 16
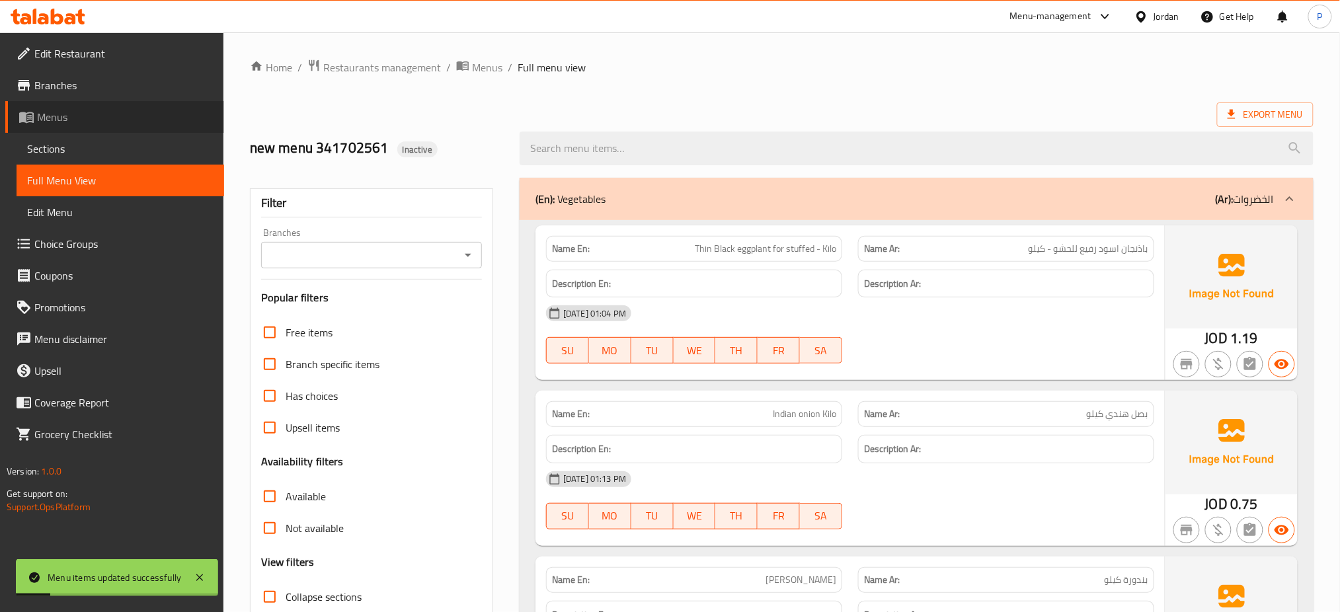
click at [85, 120] on span "Menus" at bounding box center [125, 117] width 176 height 16
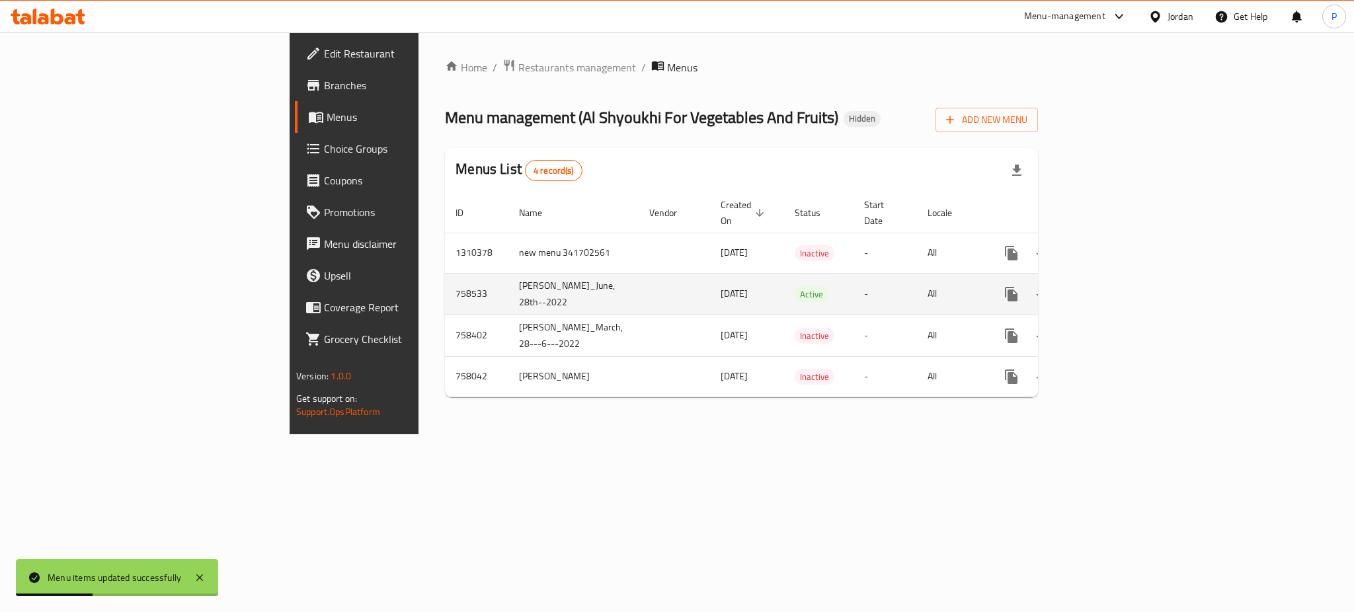
click at [1114, 295] on icon "enhanced table" at bounding box center [1106, 294] width 16 height 16
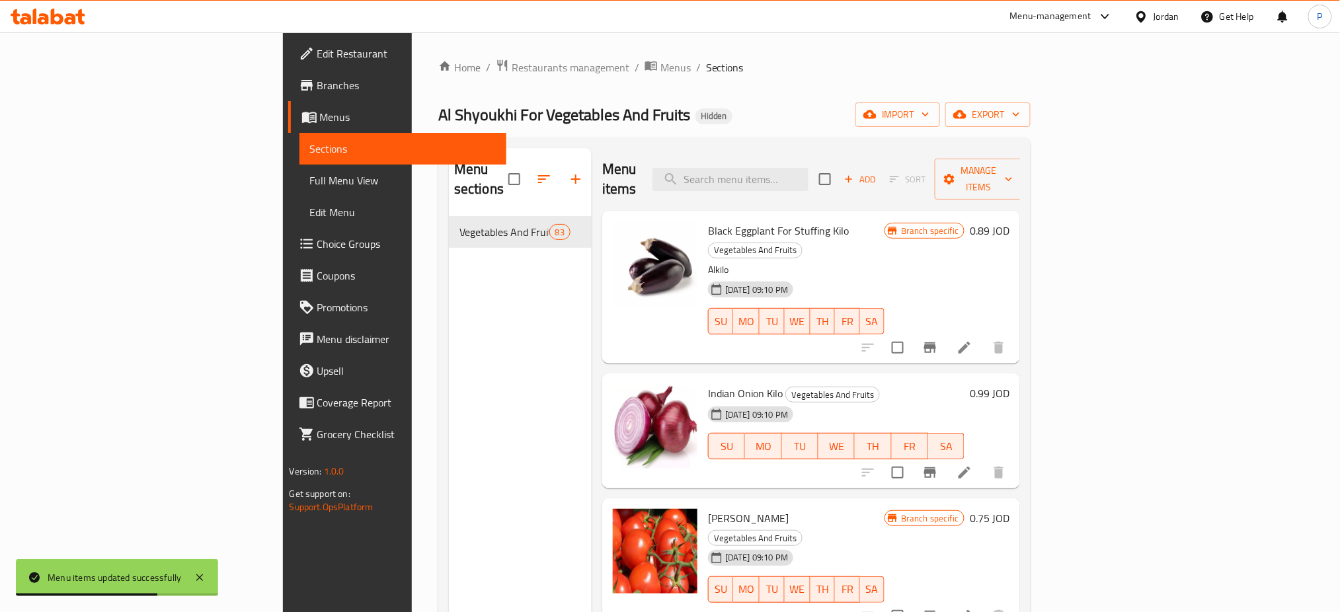
click at [1031, 98] on div "Home / Restaurants management / Menus / Sections Al Shyoukhi For Vegetables And…" at bounding box center [734, 415] width 593 height 712
click at [1020, 116] on span "export" at bounding box center [988, 114] width 64 height 17
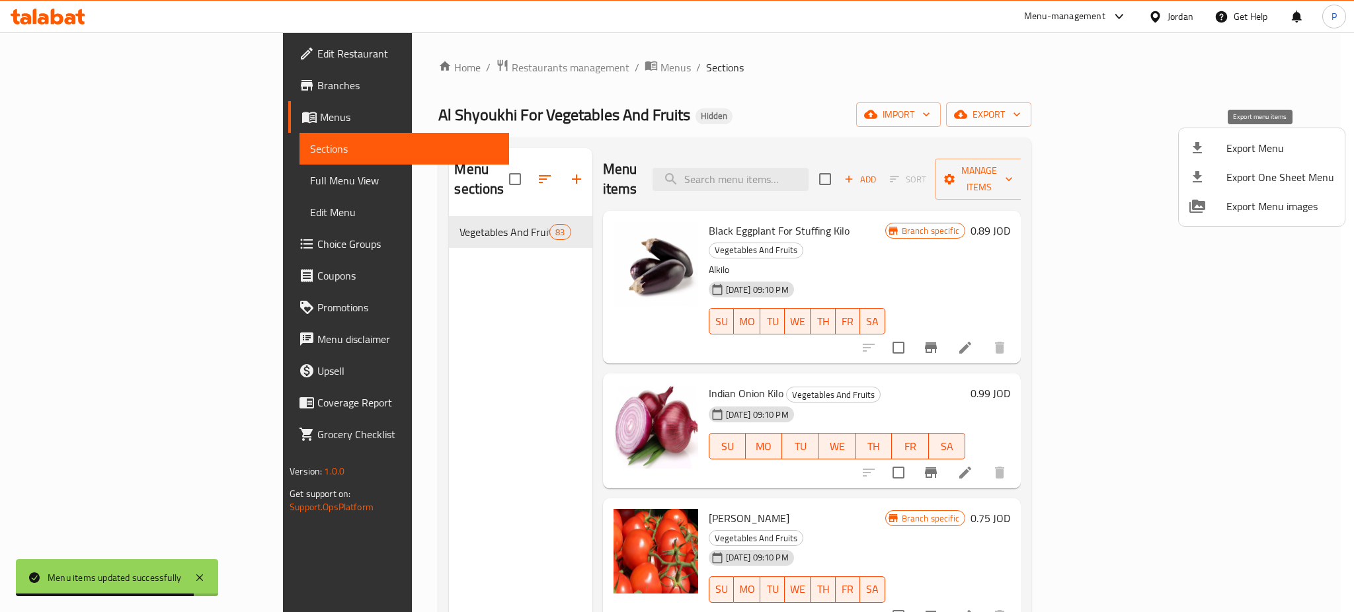
click at [1227, 147] on span "Export Menu" at bounding box center [1280, 148] width 108 height 16
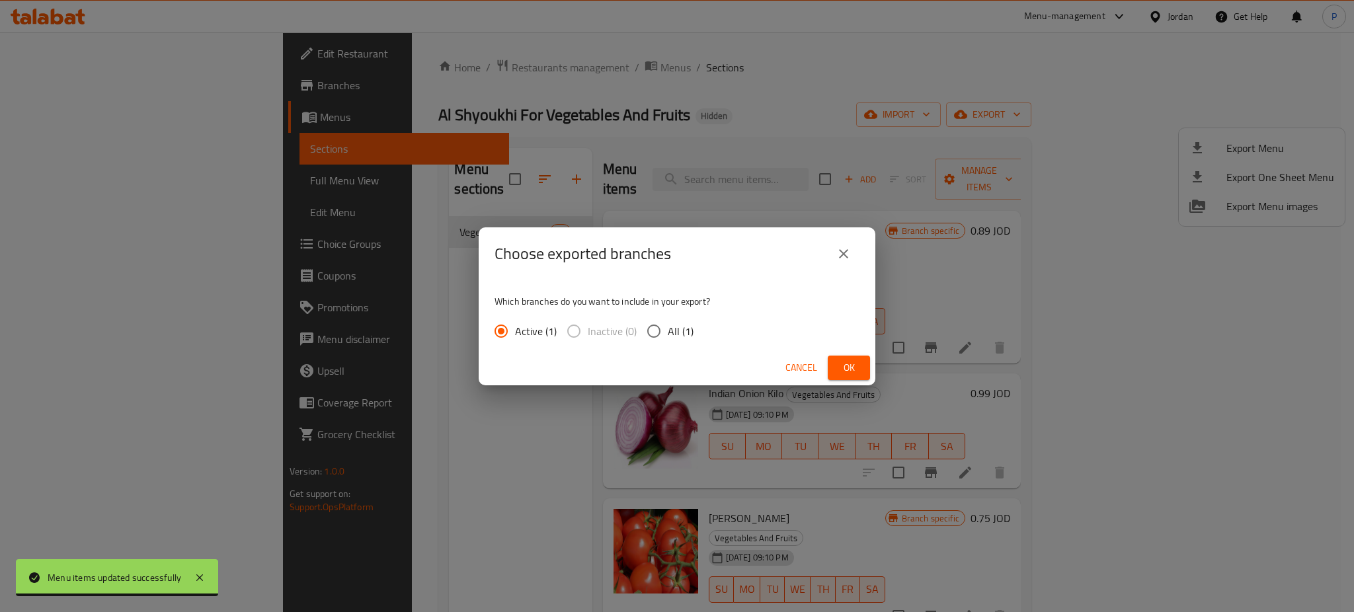
click at [664, 320] on input "All (1)" at bounding box center [654, 331] width 28 height 28
radio input "true"
click at [832, 366] on button "Ok" at bounding box center [848, 368] width 42 height 24
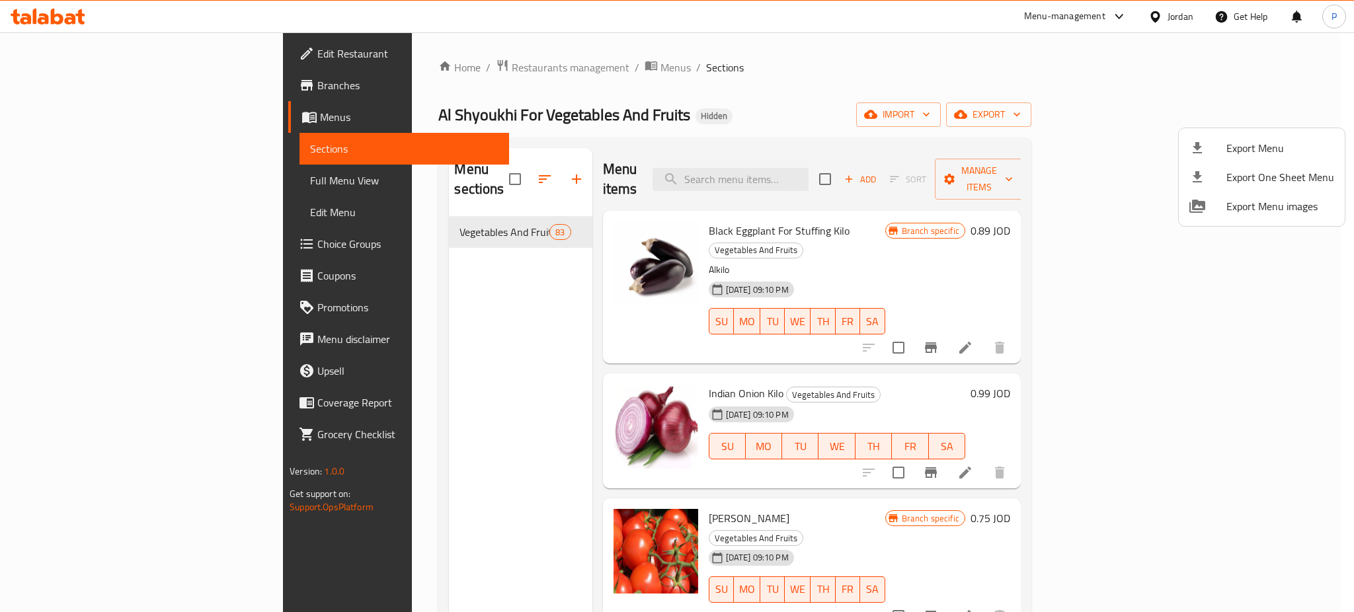
click at [377, 75] on div at bounding box center [677, 306] width 1354 height 612
click at [512, 69] on span "Restaurants management" at bounding box center [571, 67] width 118 height 16
